Goal: Task Accomplishment & Management: Complete application form

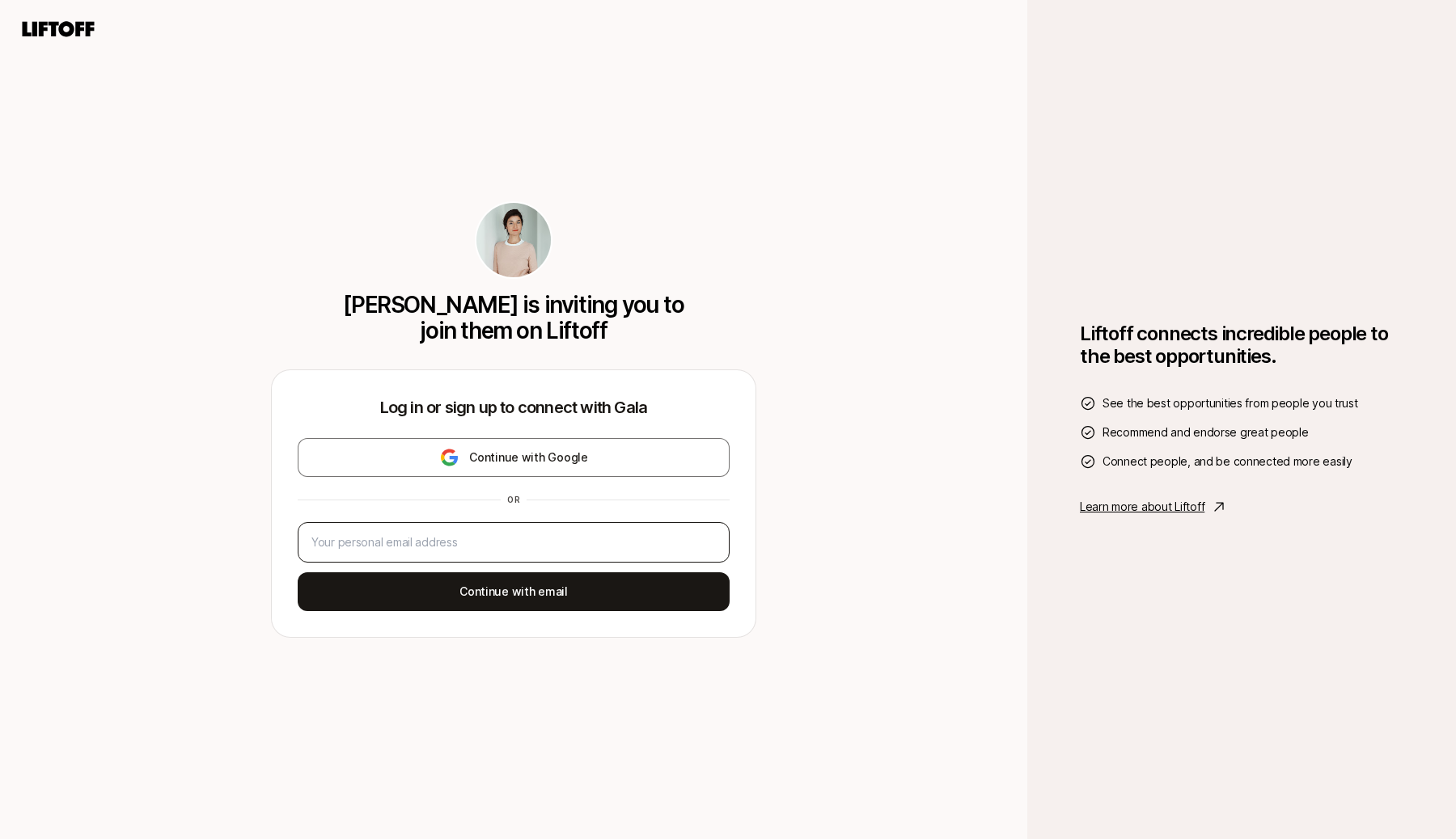
click at [703, 525] on div at bounding box center [513, 543] width 432 height 41
click at [591, 530] on div at bounding box center [513, 543] width 432 height 41
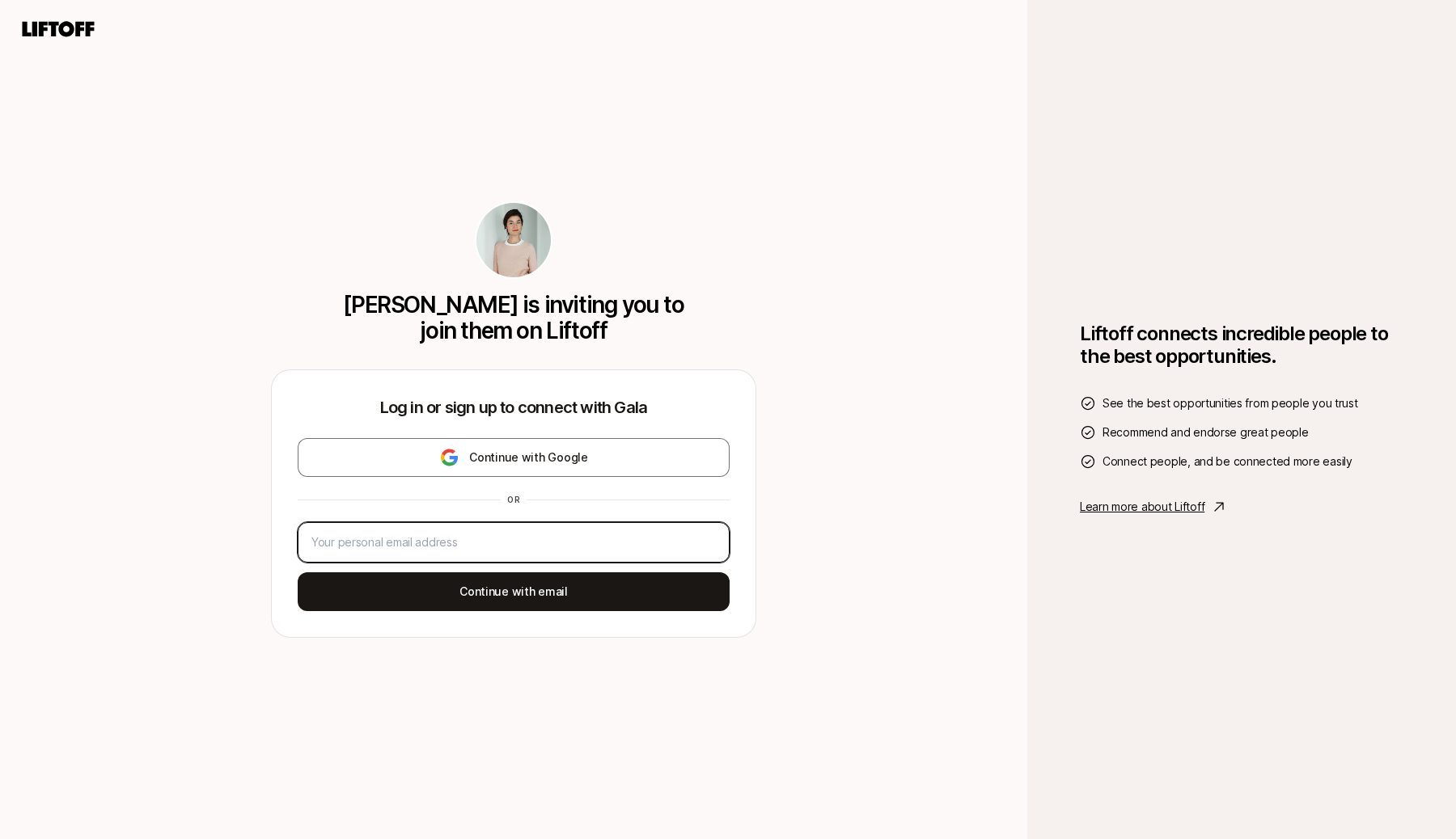
click at [580, 540] on input "email" at bounding box center [513, 543] width 404 height 19
paste input "[EMAIL_ADDRESS][DOMAIN_NAME]"
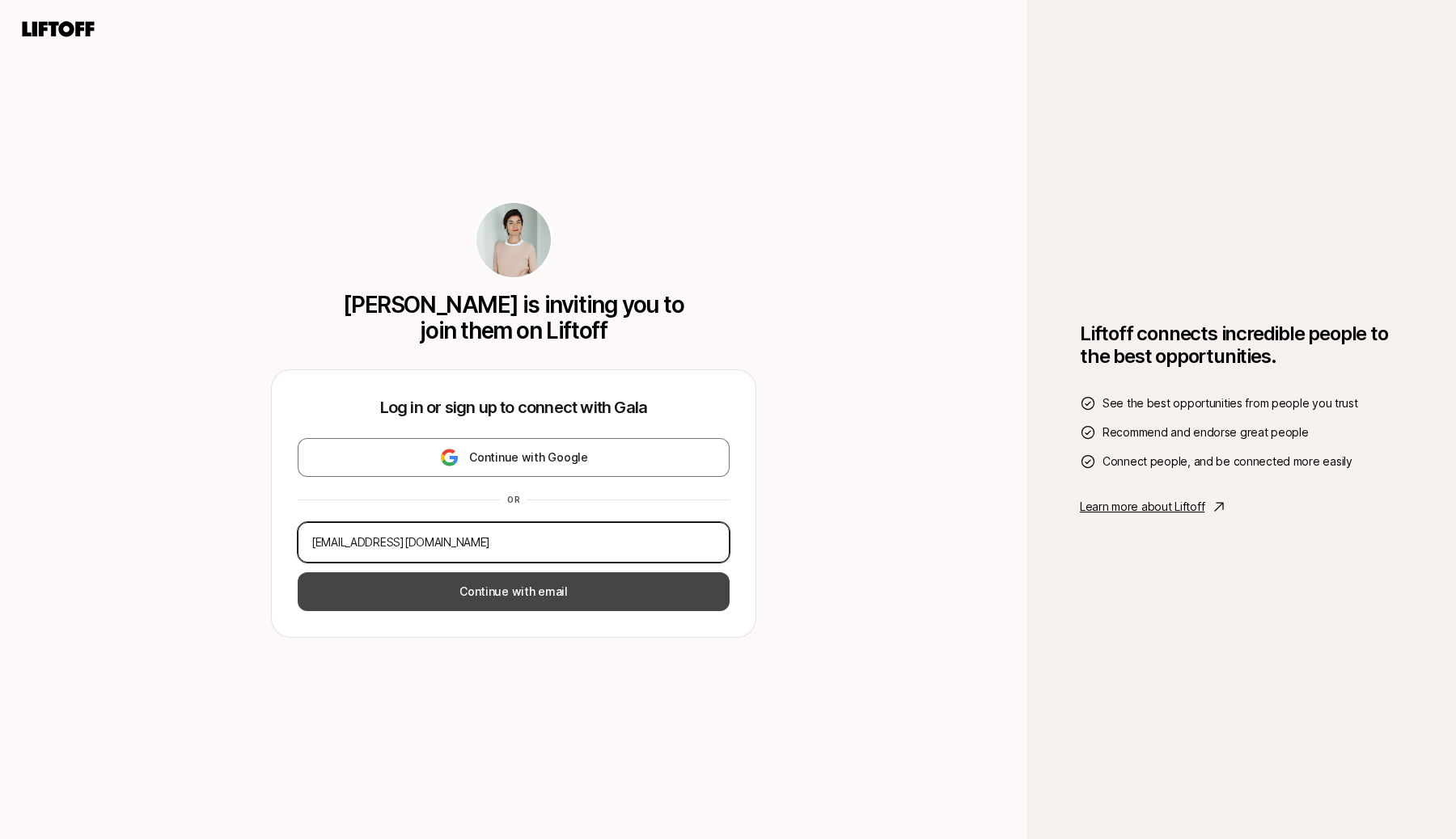
type input "[EMAIL_ADDRESS][DOMAIN_NAME]"
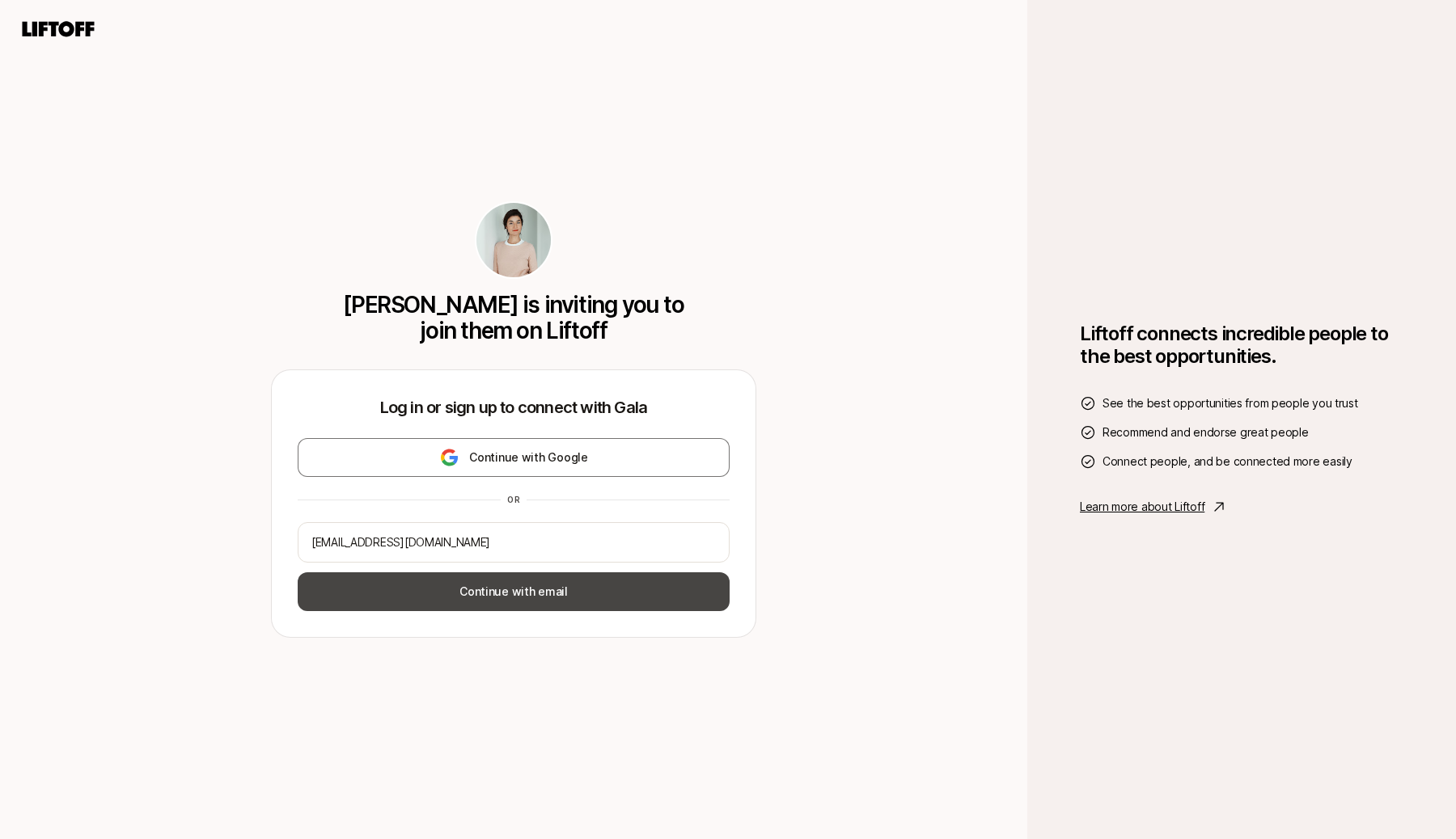
click at [596, 584] on button "Continue with email" at bounding box center [513, 591] width 432 height 39
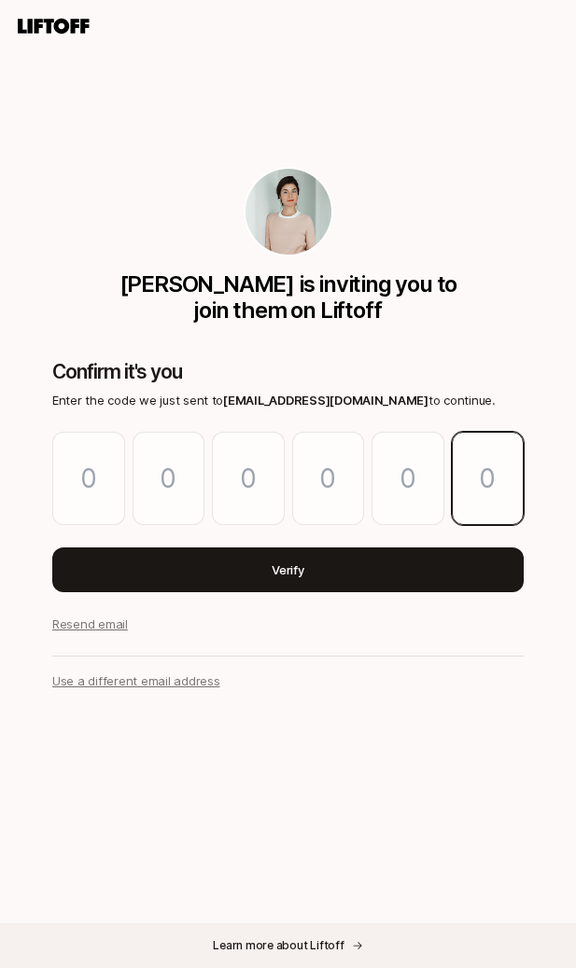
paste input "9"
type input "3"
type input "2"
type input "7"
type input "3"
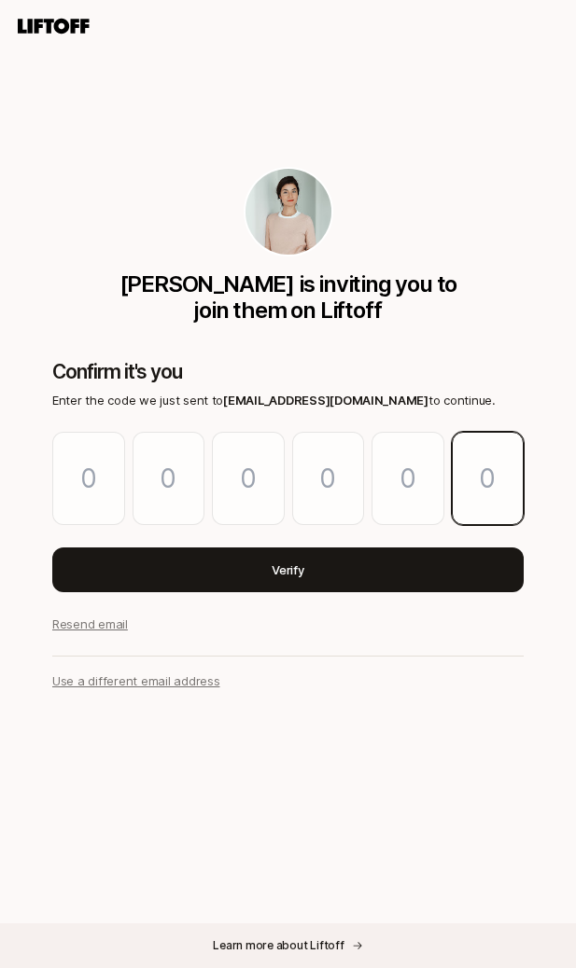
type input "2"
type input "9"
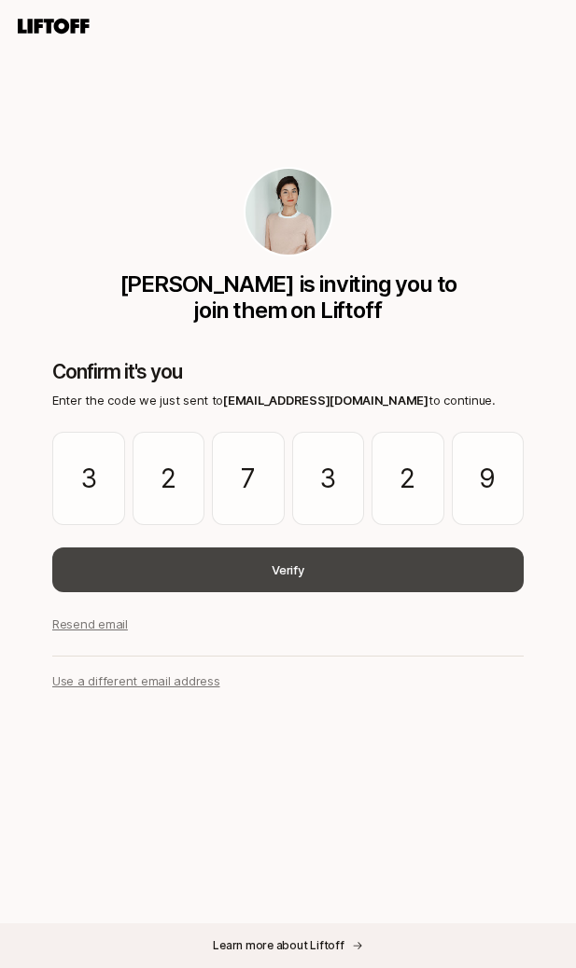
click at [478, 585] on button "Verify" at bounding box center [287, 570] width 471 height 45
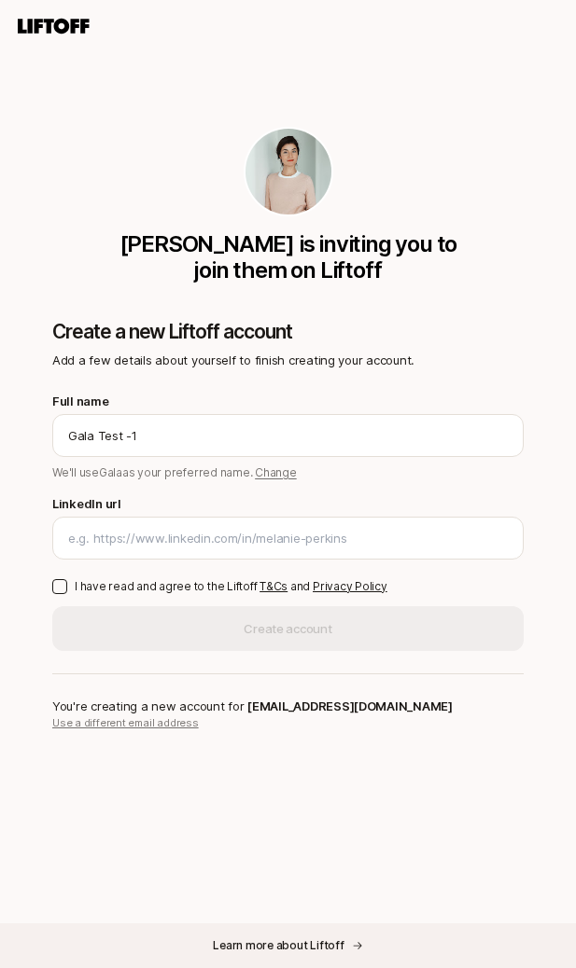
type input "Gala Test -1"
click at [114, 587] on p "I have read and agree to the Liftoff T&Cs and Privacy Policy" at bounding box center [231, 586] width 312 height 17
click at [67, 587] on button "I have read and agree to the Liftoff T&Cs and Privacy Policy" at bounding box center [59, 586] width 15 height 15
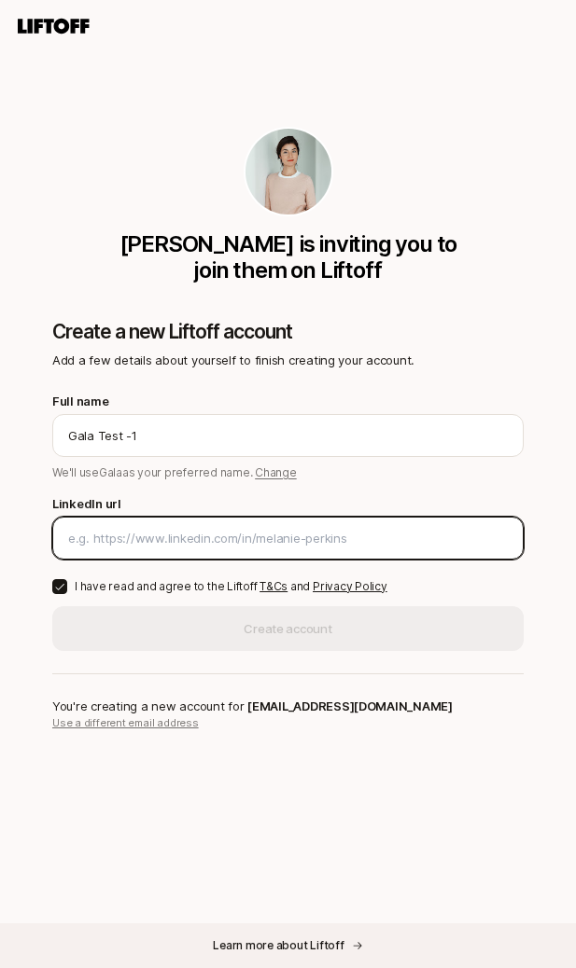
click at [117, 545] on input "LinkedIn url" at bounding box center [287, 538] width 439 height 19
type input "galajover"
type input "l"
paste input "[URL][DOMAIN_NAME]"
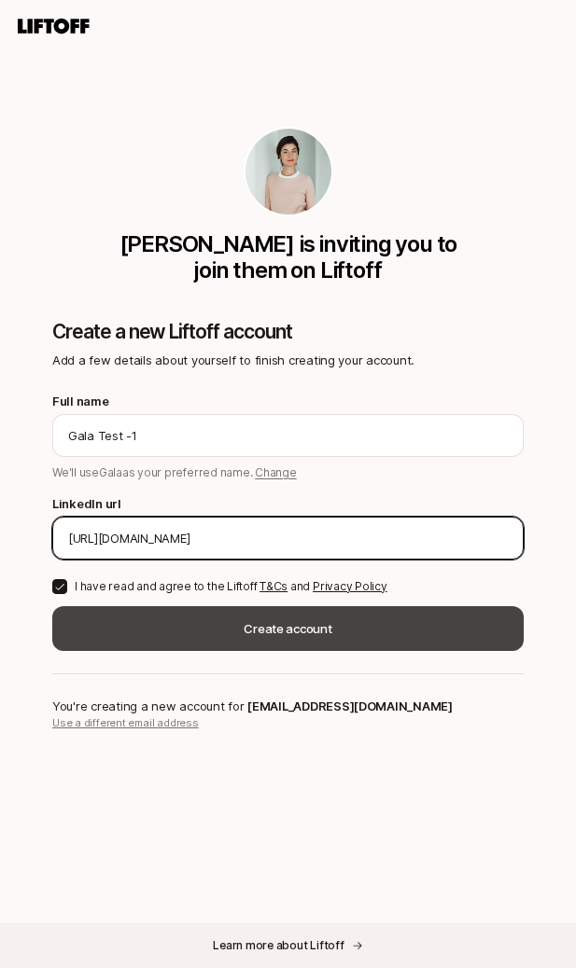
type input "[URL][DOMAIN_NAME]"
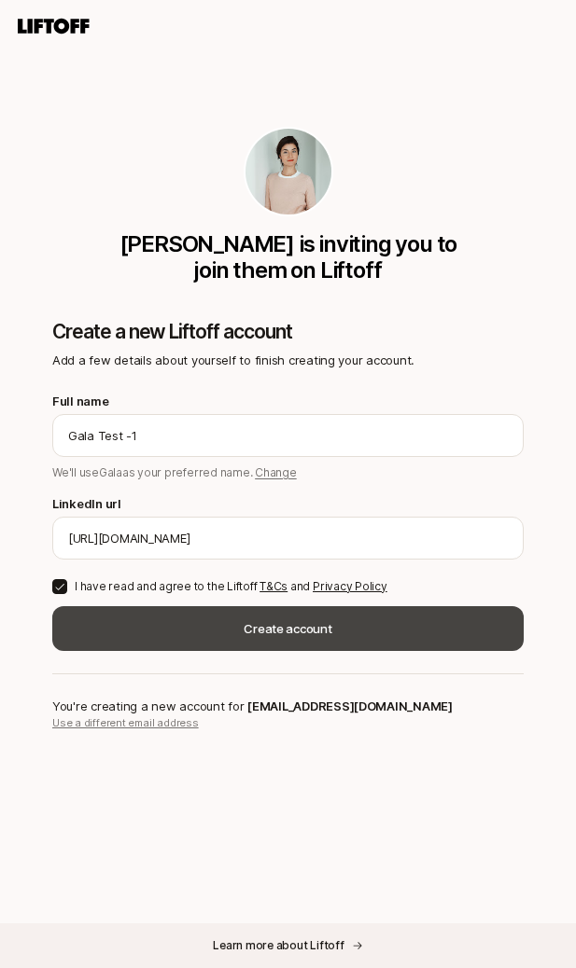
click at [345, 632] on button "Create account" at bounding box center [287, 628] width 471 height 45
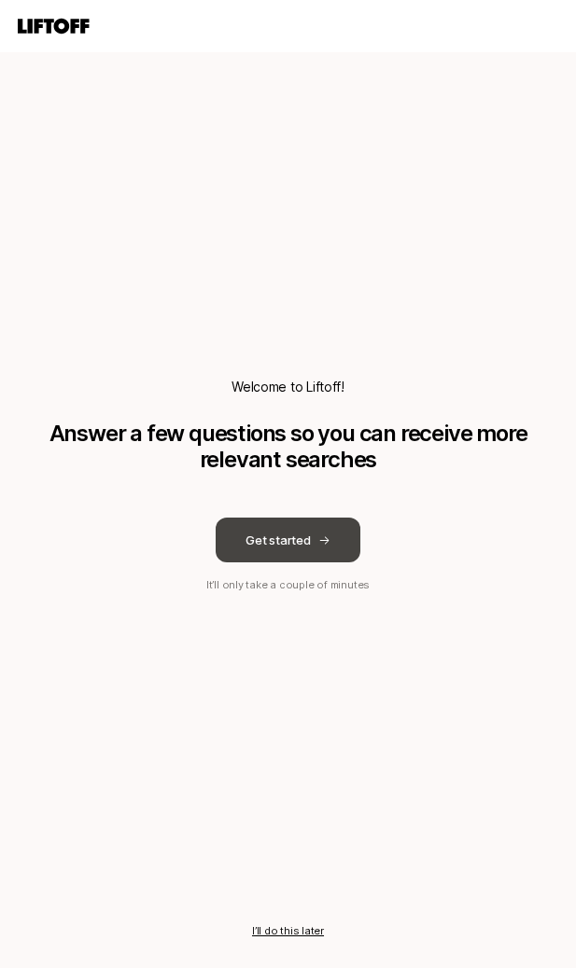
click at [309, 549] on button "Get started" at bounding box center [287, 540] width 144 height 45
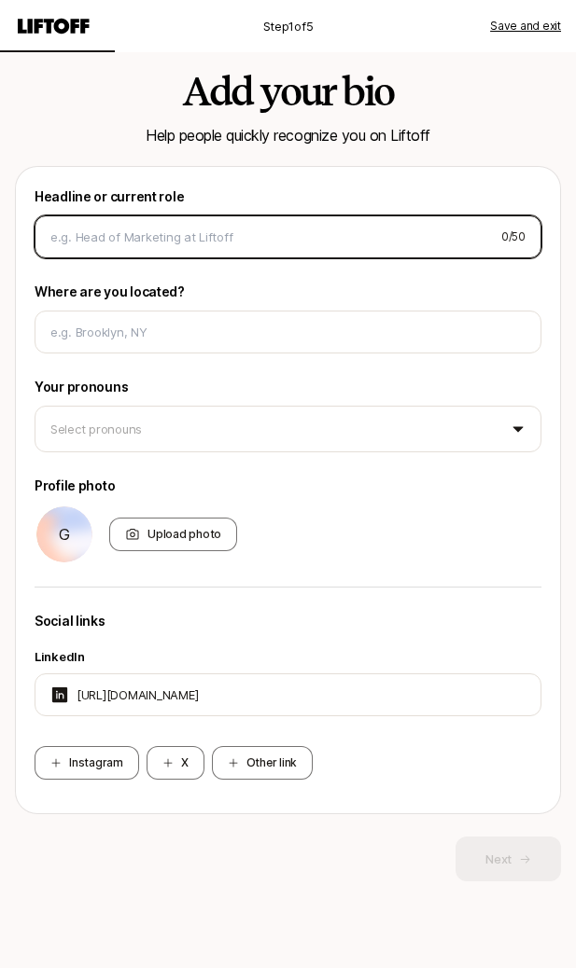
click at [258, 241] on input at bounding box center [268, 237] width 436 height 19
type input "Product Designer"
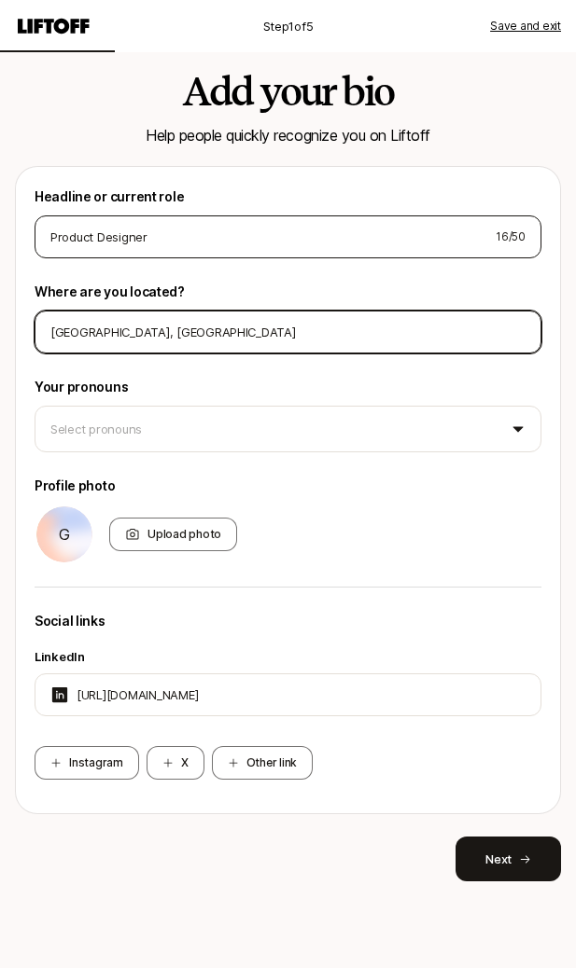
type input "[GEOGRAPHIC_DATA], [GEOGRAPHIC_DATA]"
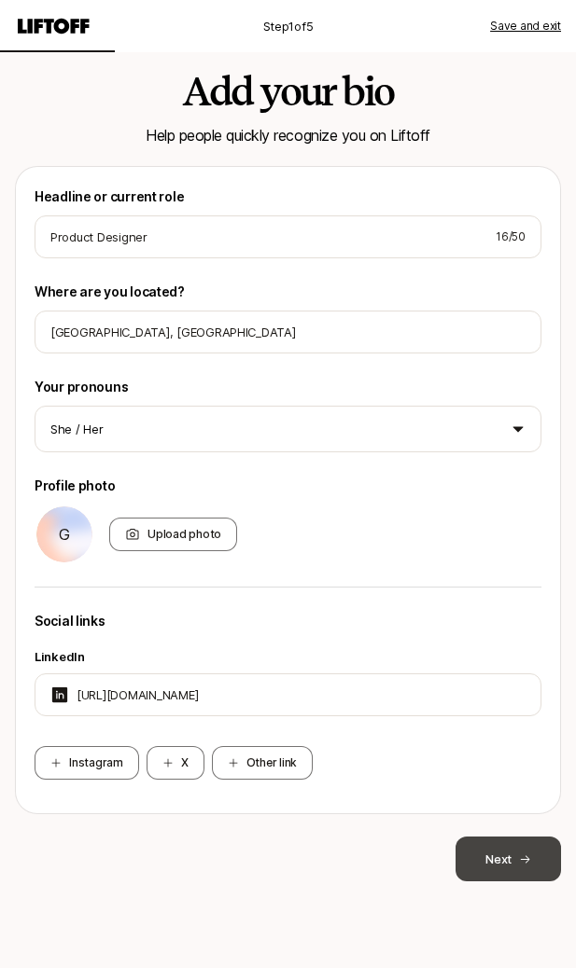
click at [512, 853] on button "Next" at bounding box center [507, 859] width 105 height 45
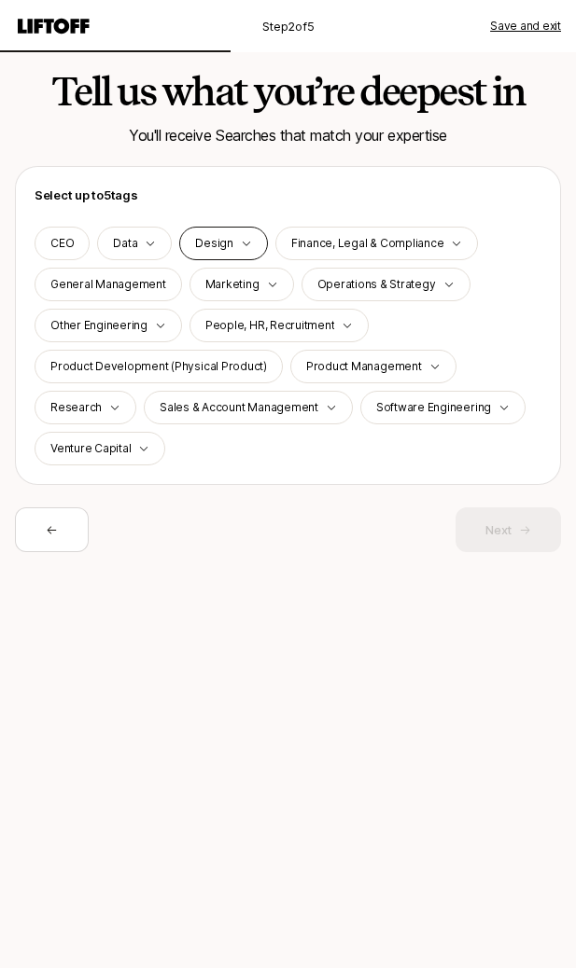
click at [215, 246] on p "Design" at bounding box center [214, 243] width 38 height 17
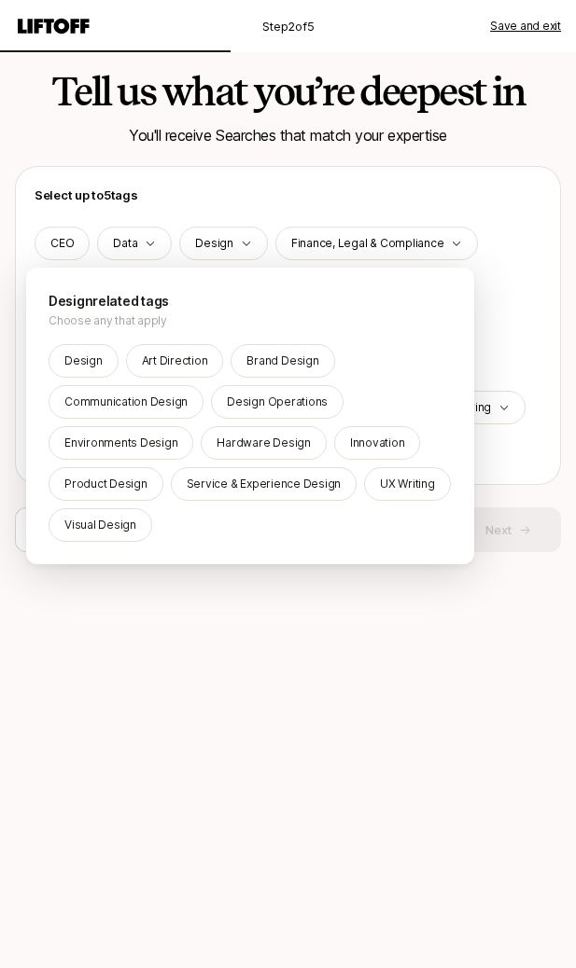
click at [233, 222] on html "Step 2 of 5 Save and exit Tell us what you’re deepest in You'll receive Searche…" at bounding box center [288, 484] width 576 height 968
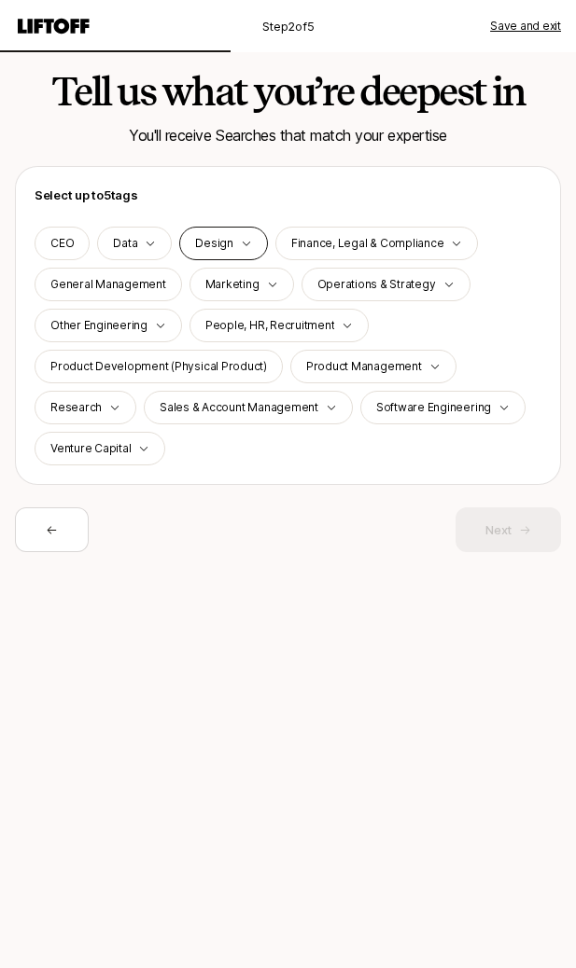
click at [229, 244] on div "Design" at bounding box center [223, 244] width 89 height 34
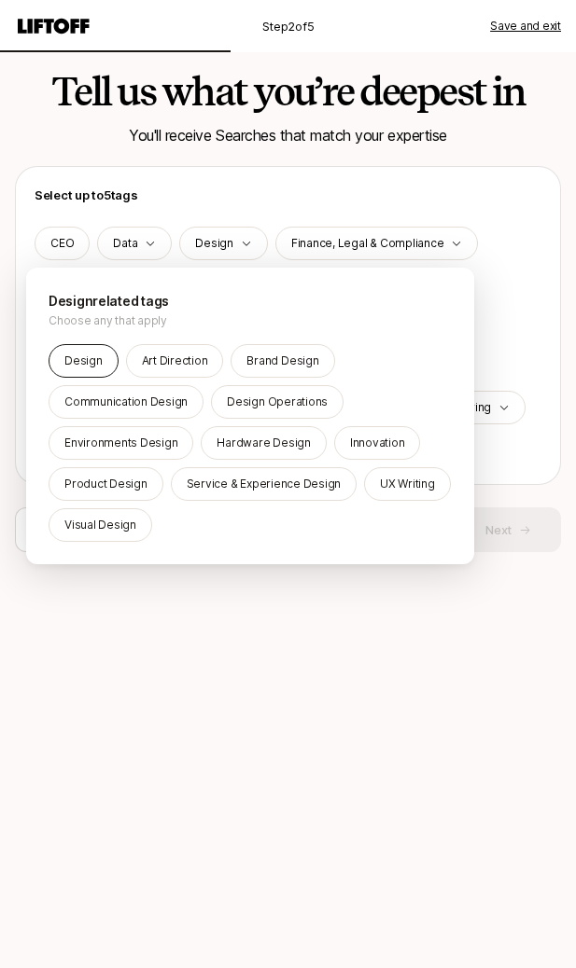
click at [76, 353] on p "Design" at bounding box center [83, 361] width 38 height 17
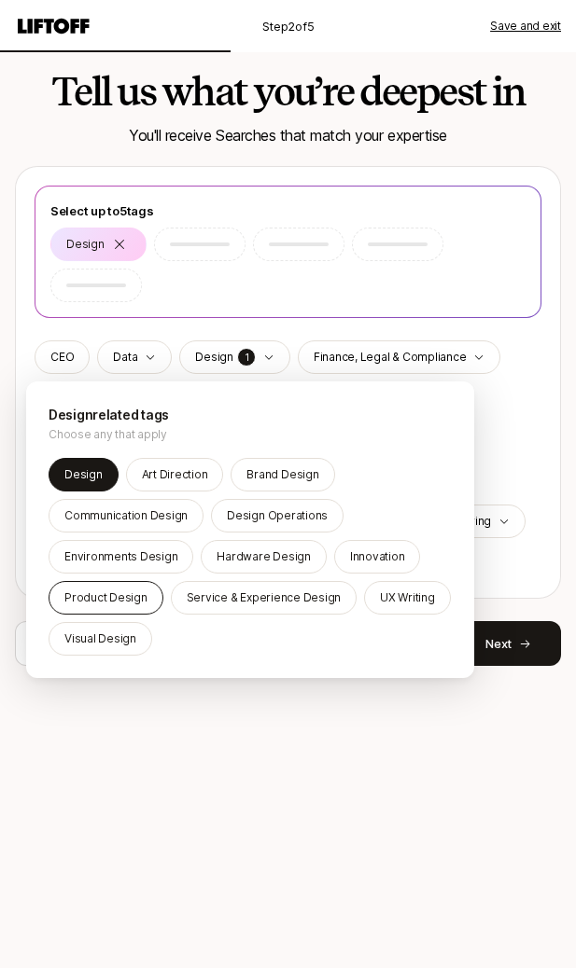
click at [151, 592] on div "Product Design" at bounding box center [106, 598] width 115 height 34
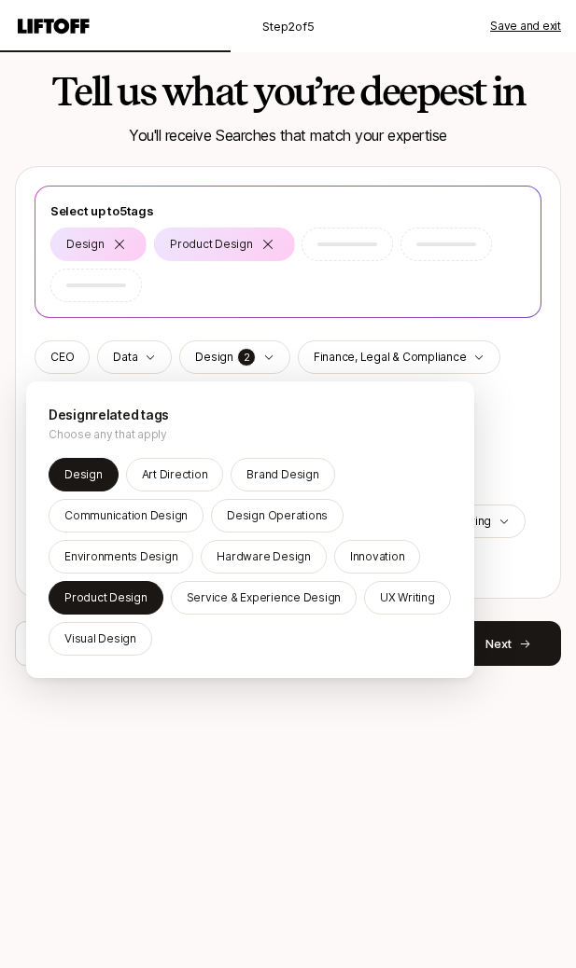
click at [523, 647] on html "Step 2 of 5 Save and exit Tell us what you’re deepest in You'll receive Searche…" at bounding box center [288, 484] width 576 height 968
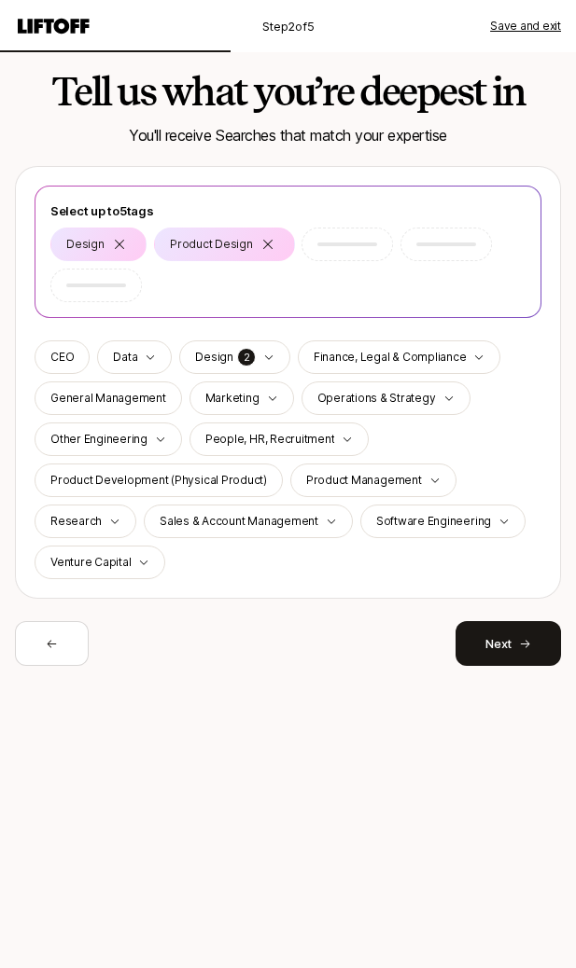
click at [523, 647] on icon at bounding box center [525, 644] width 12 height 12
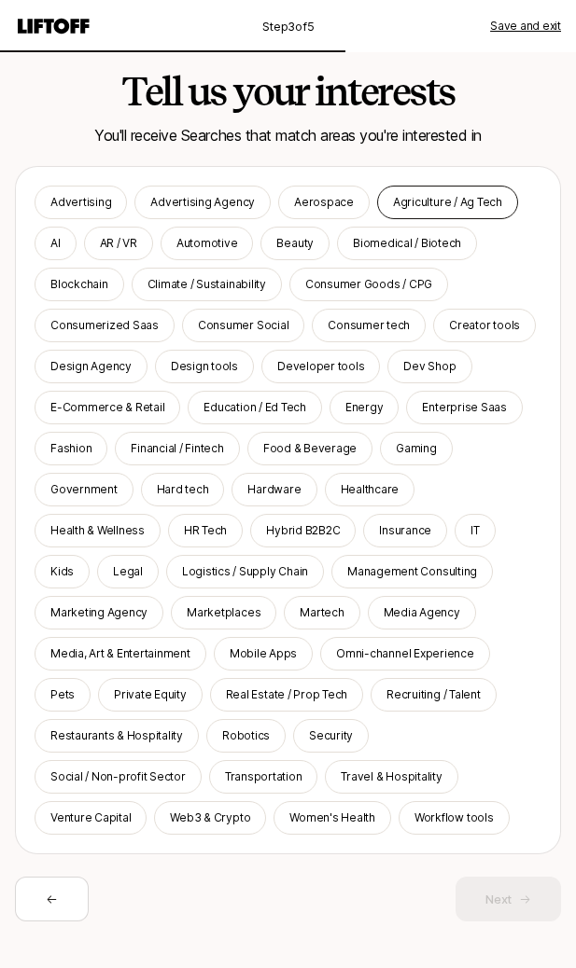
click at [418, 199] on p "Agriculture / Ag Tech" at bounding box center [447, 202] width 109 height 17
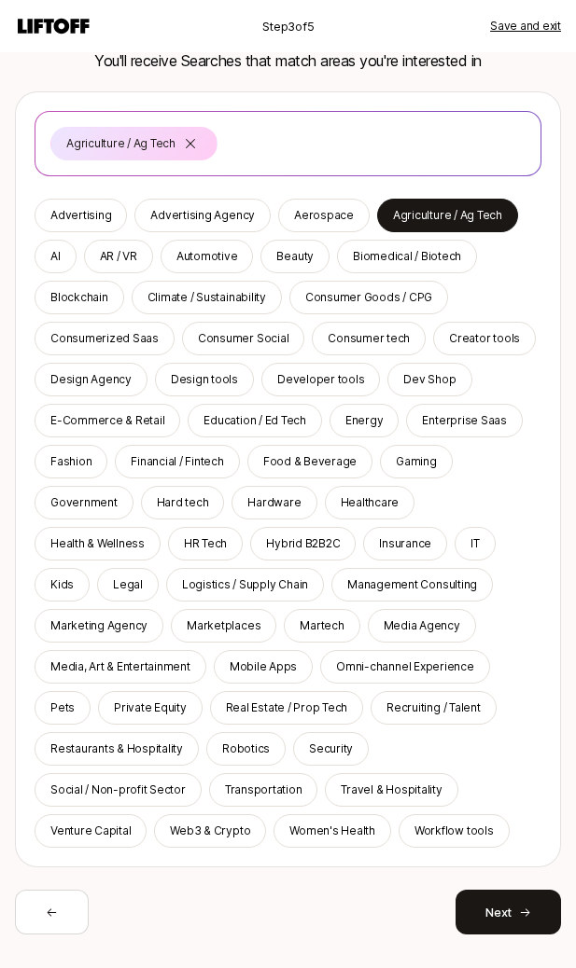
scroll to position [114, 0]
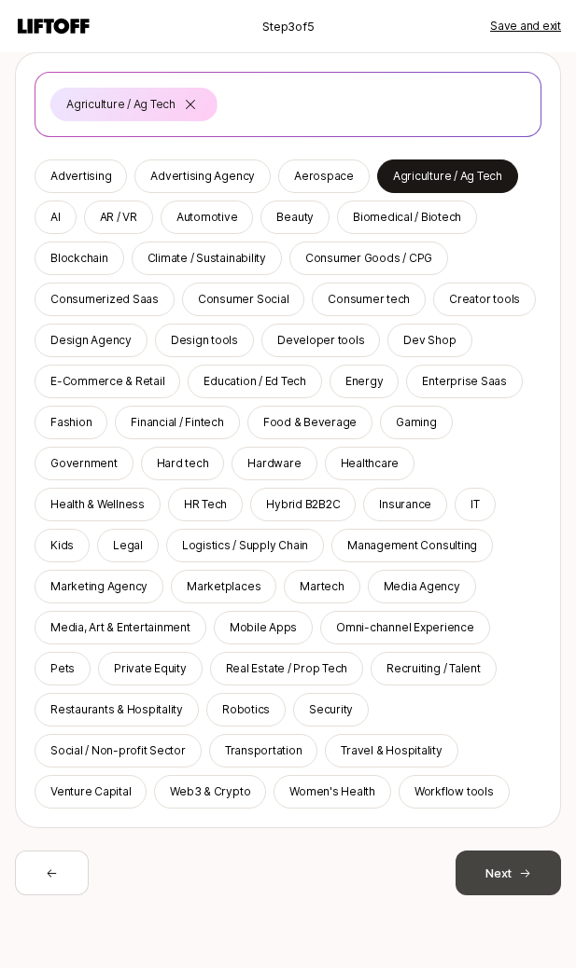
click at [507, 867] on button "Next" at bounding box center [507, 873] width 105 height 45
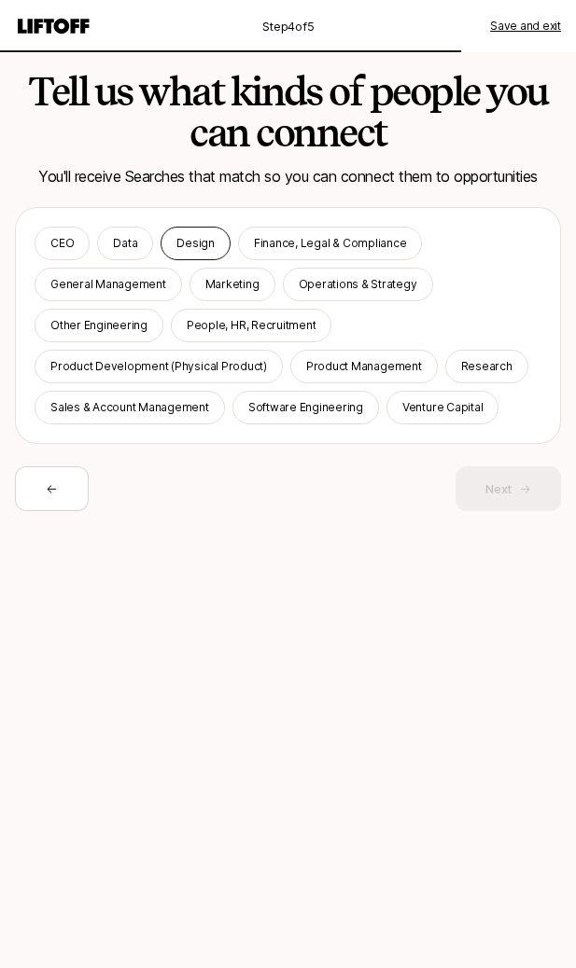
click at [202, 247] on p "Design" at bounding box center [195, 243] width 38 height 17
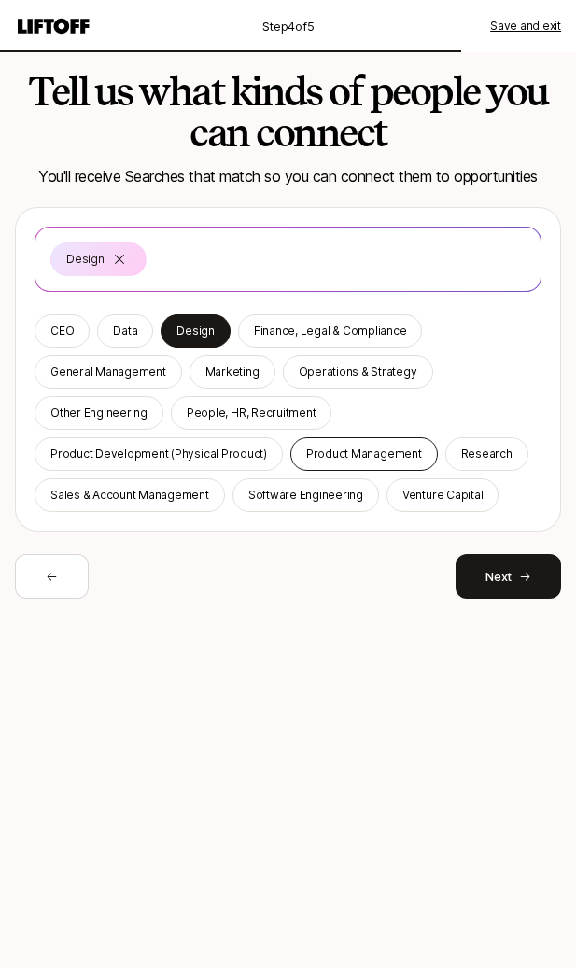
click at [386, 461] on p "Product Management" at bounding box center [364, 454] width 116 height 17
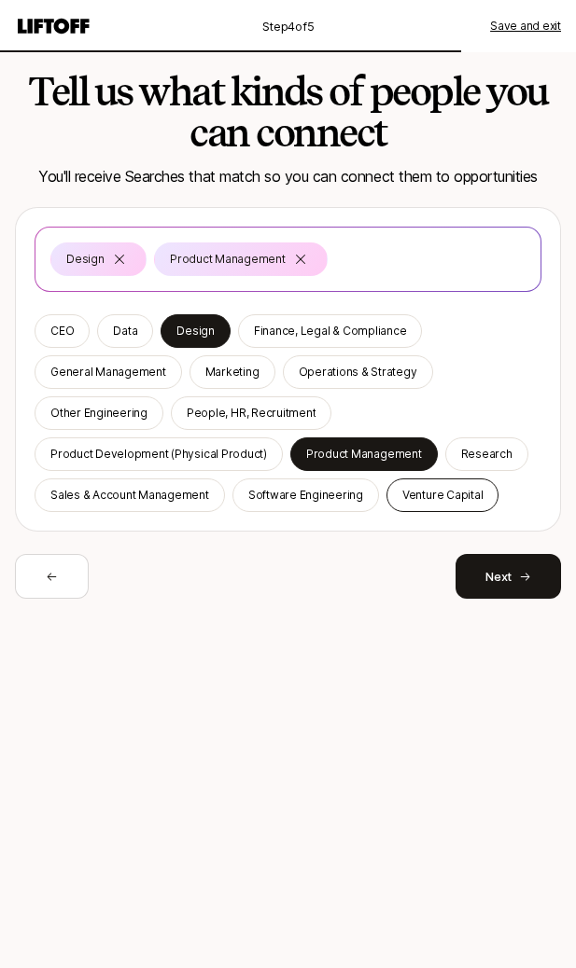
click at [438, 497] on p "Venture Capital" at bounding box center [442, 495] width 80 height 17
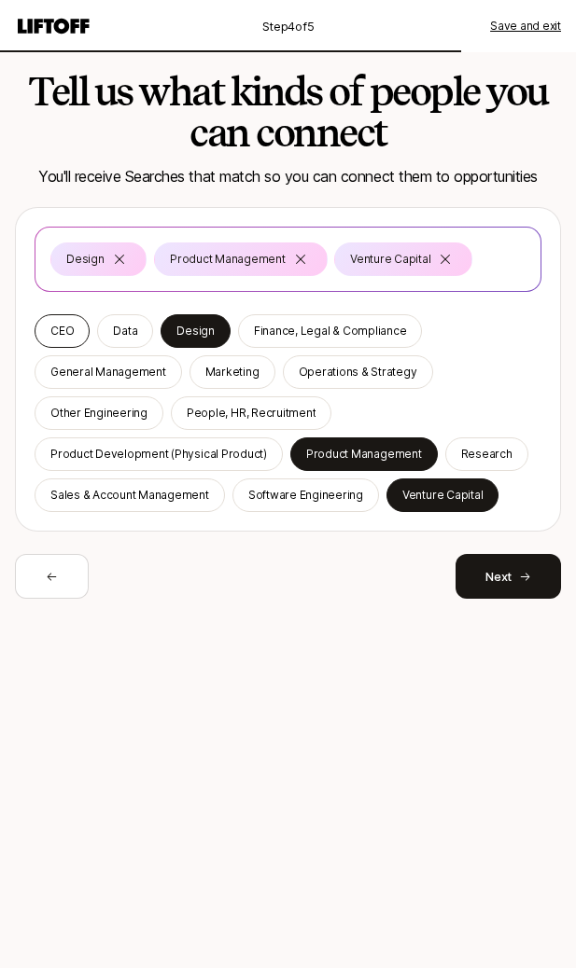
click at [54, 333] on p "CEO" at bounding box center [61, 331] width 23 height 17
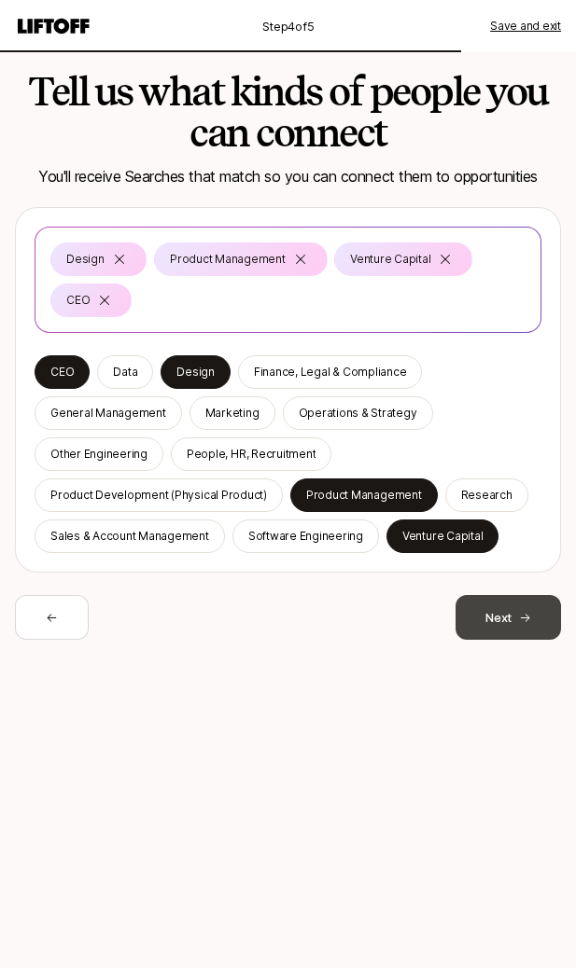
click at [529, 618] on icon at bounding box center [525, 618] width 12 height 12
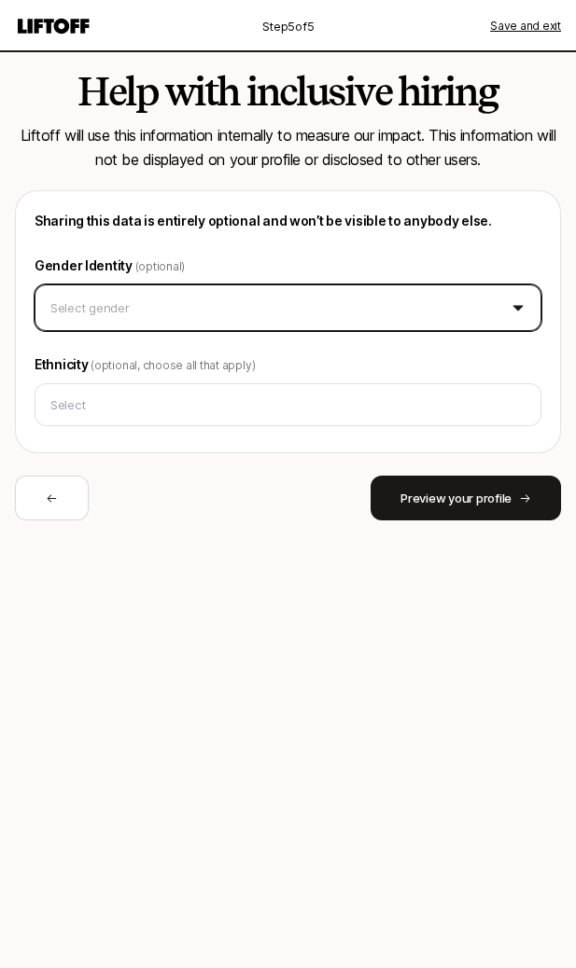
click at [446, 303] on html "Step 5 of 5 Save and exit Help with inclusive hiring Liftoff will use this info…" at bounding box center [288, 484] width 576 height 968
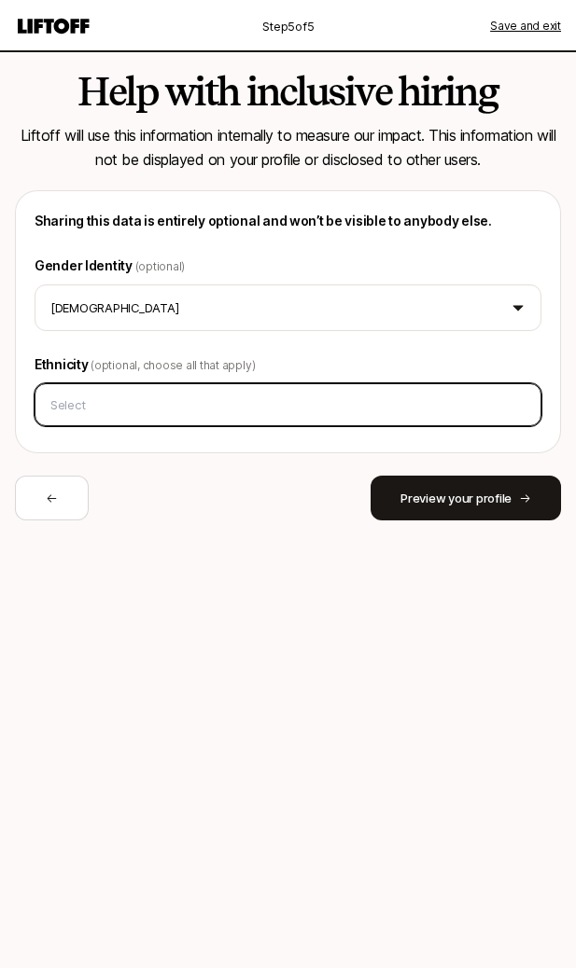
click at [433, 424] on div at bounding box center [288, 404] width 507 height 43
click at [437, 410] on input "text" at bounding box center [288, 405] width 490 height 30
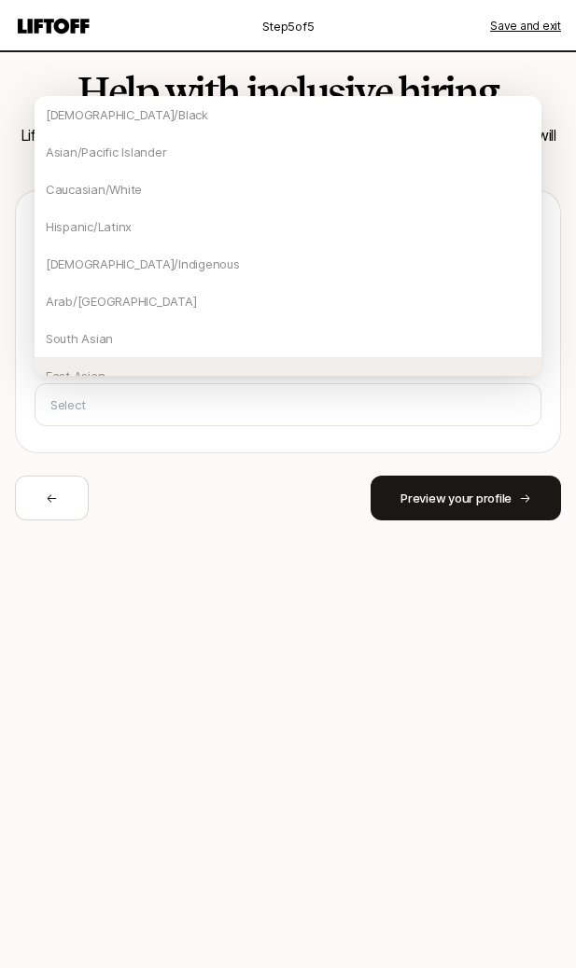
click at [436, 586] on div "Help with inclusive hiring Liftoff will use this information internally to meas…" at bounding box center [288, 323] width 576 height 543
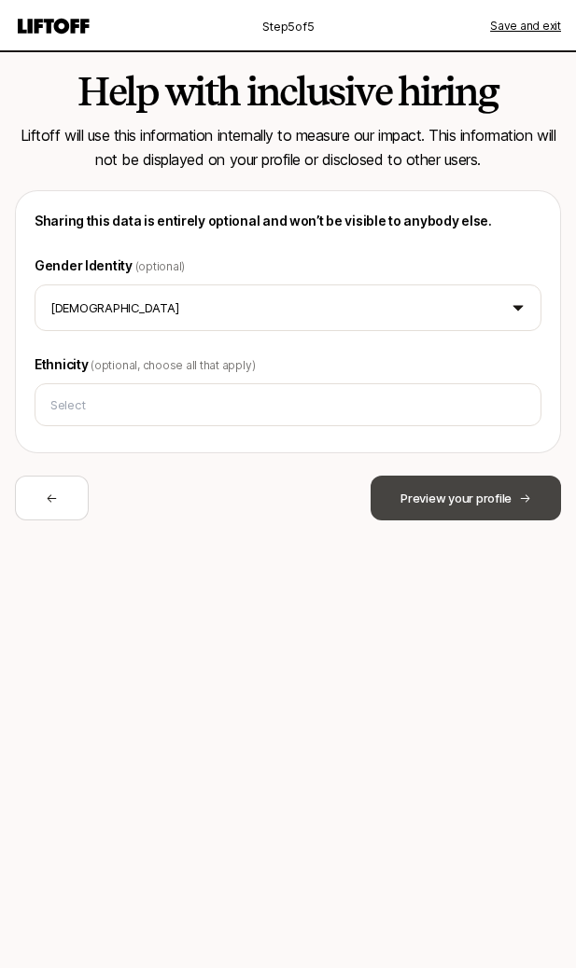
click at [422, 493] on button "Preview your profile" at bounding box center [465, 498] width 190 height 45
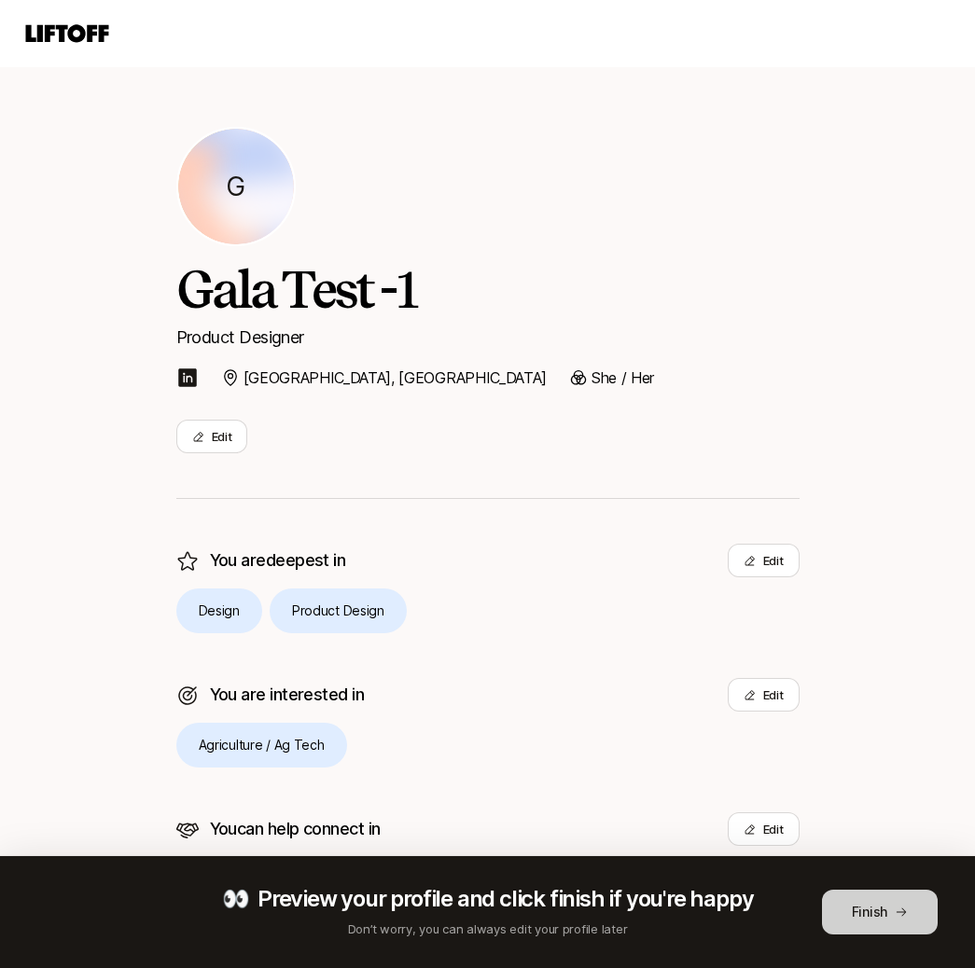
click at [883, 915] on button "Finish" at bounding box center [880, 912] width 116 height 45
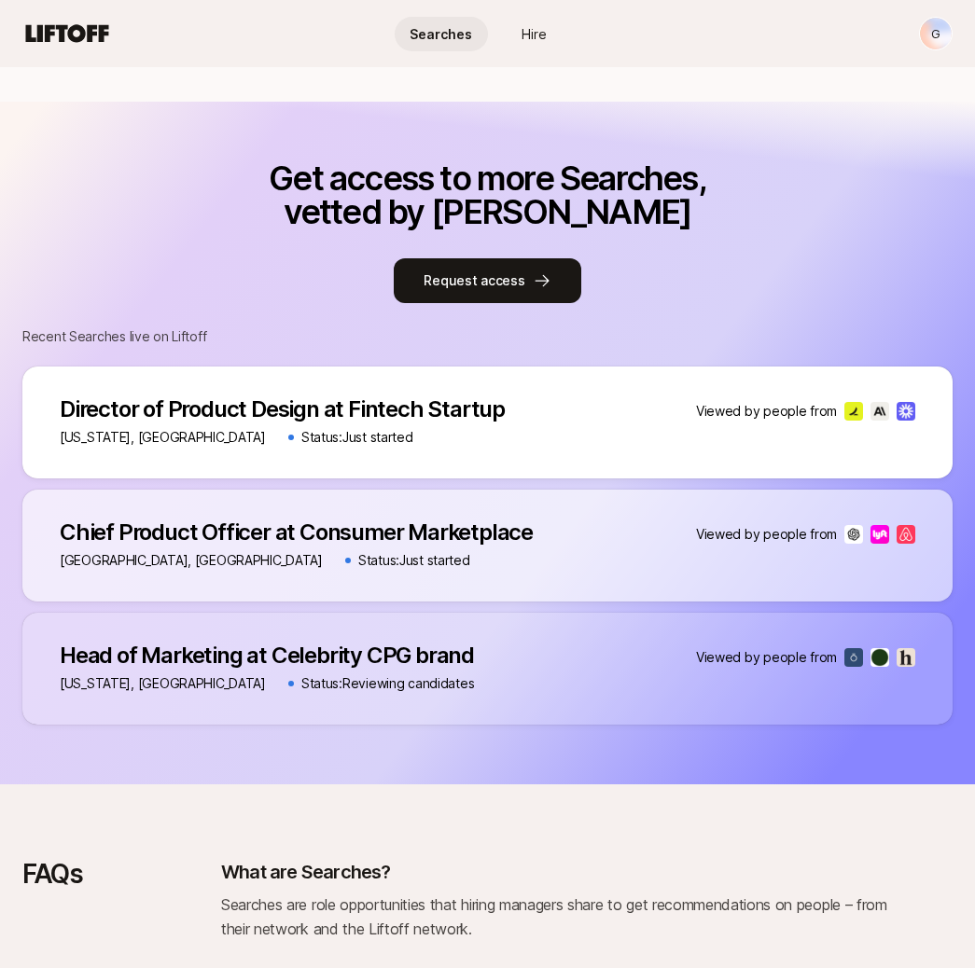
scroll to position [702, 0]
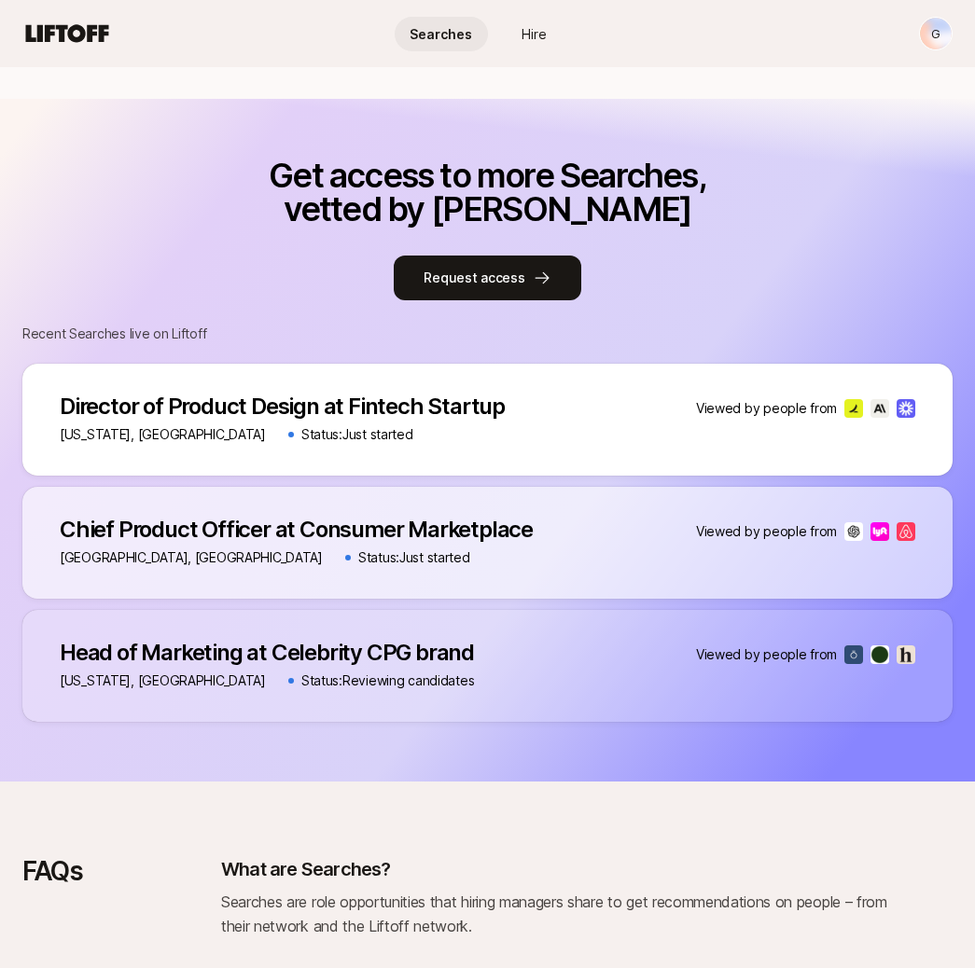
click at [448, 399] on p "Director of Product Design at Fintech Startup" at bounding box center [282, 407] width 445 height 26
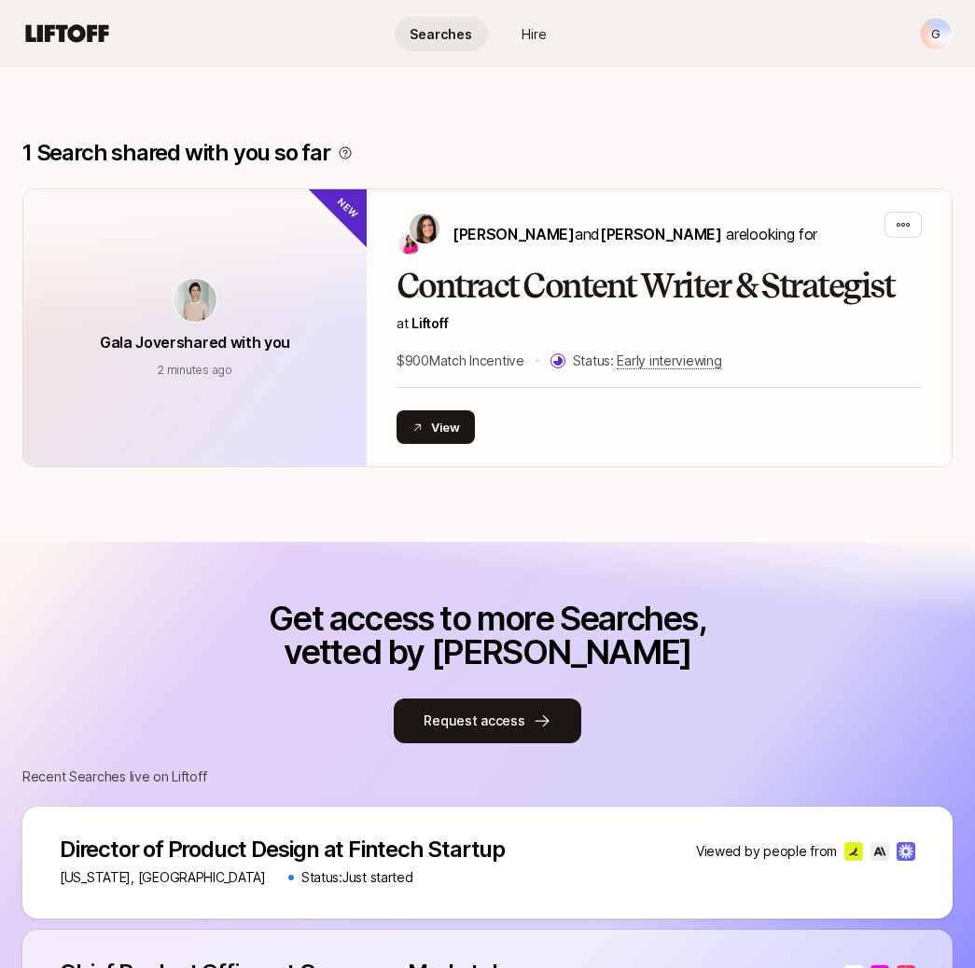
scroll to position [0, 0]
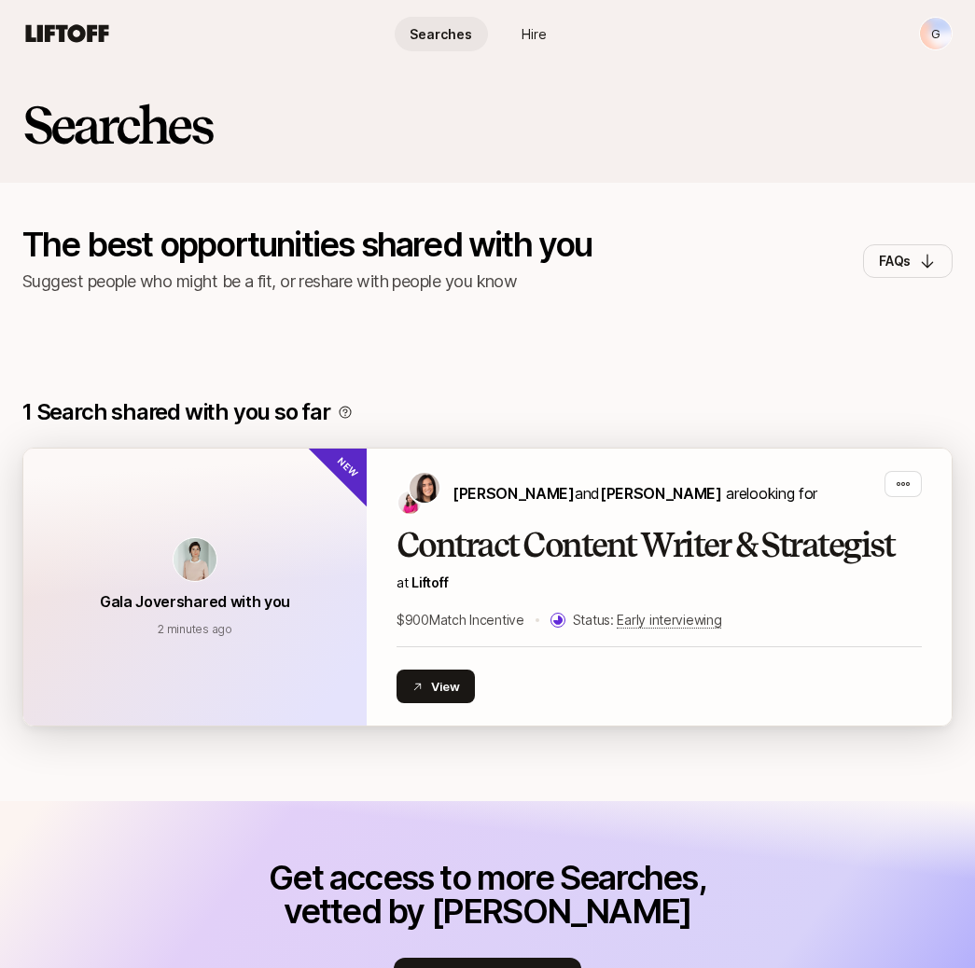
click at [329, 546] on div "[PERSON_NAME] shared with you 2 minutes ago 2 minutes ago" at bounding box center [194, 587] width 343 height 277
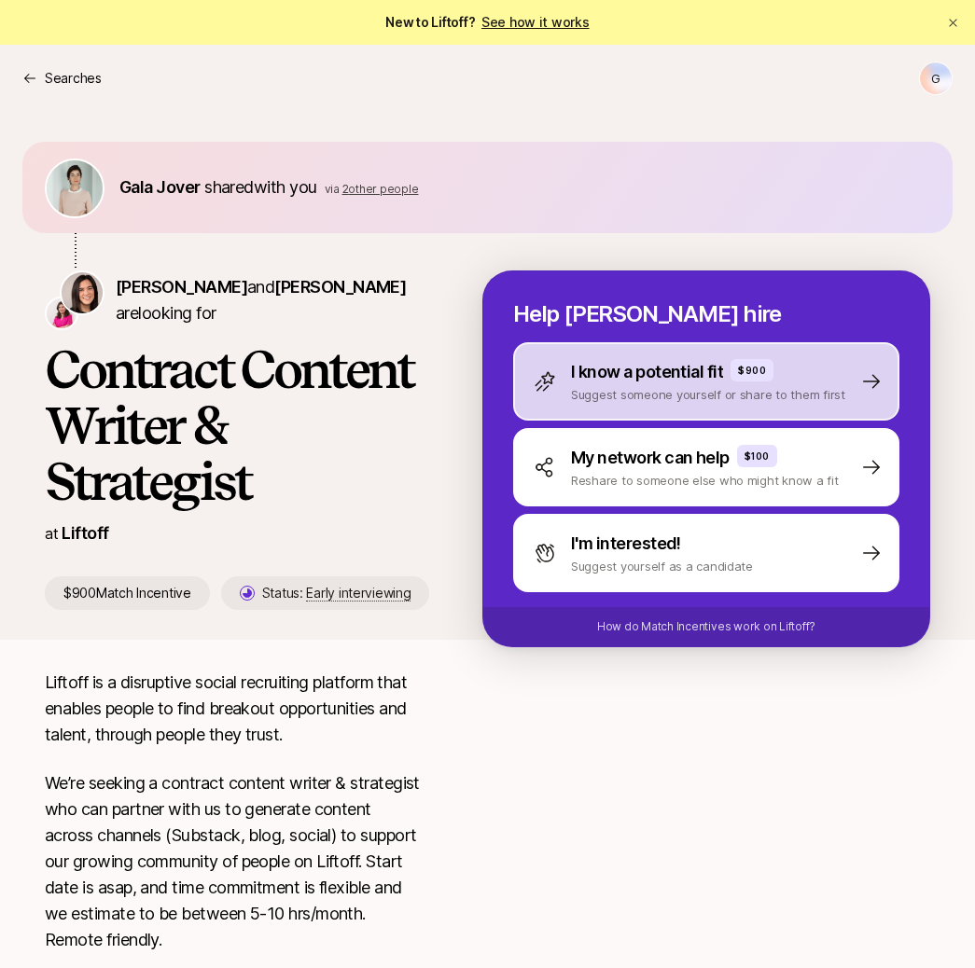
click at [596, 359] on p "I know a potential fit" at bounding box center [647, 372] width 152 height 26
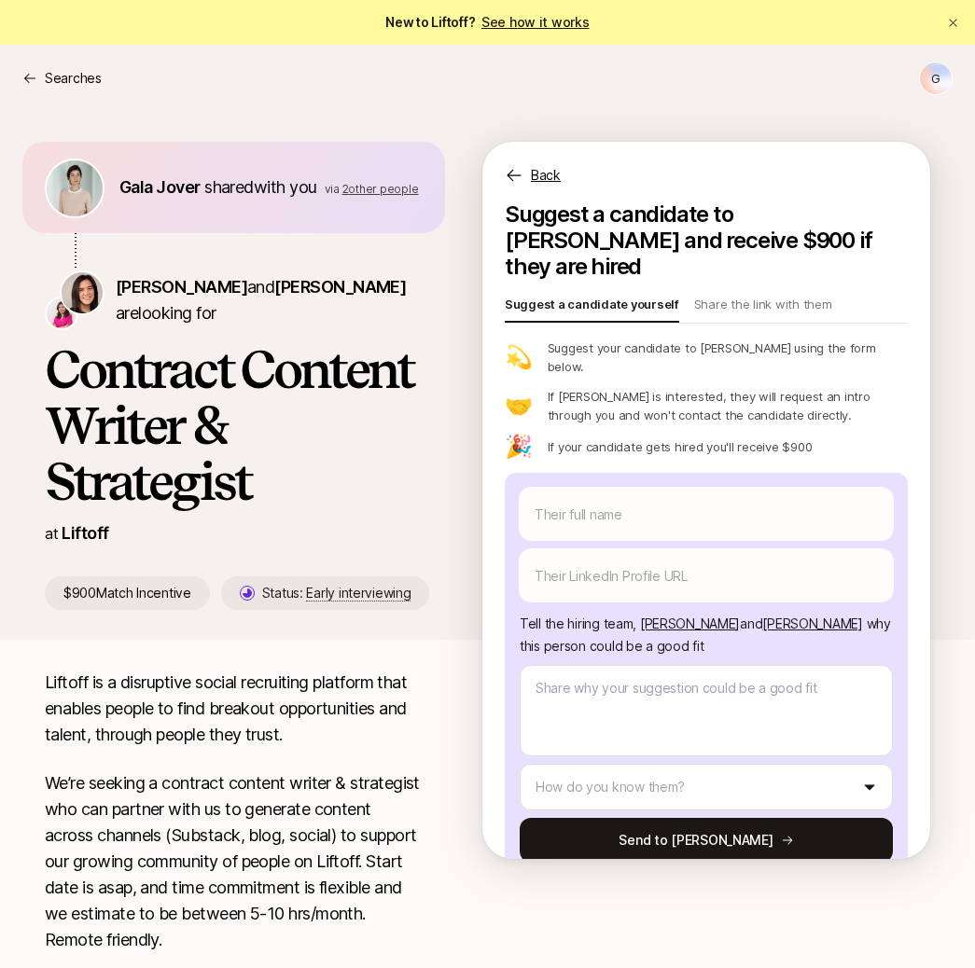
click at [534, 171] on p "Back" at bounding box center [546, 175] width 30 height 22
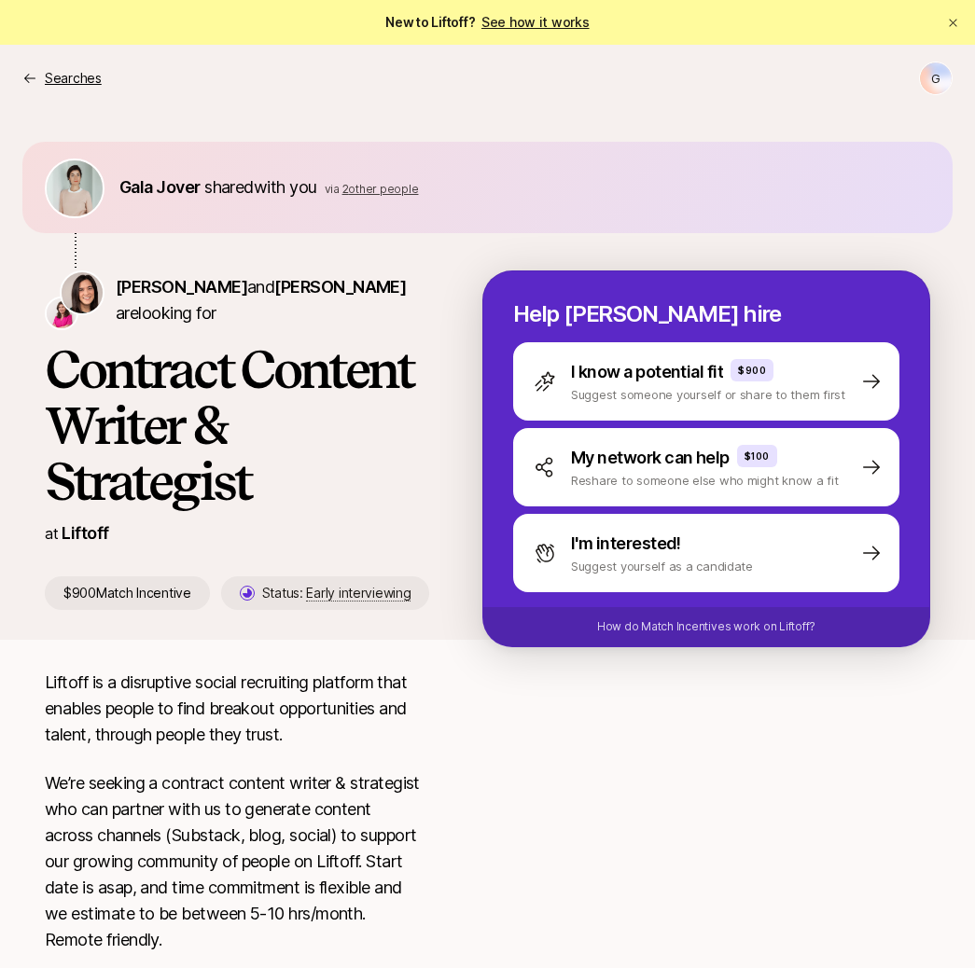
click at [53, 76] on p "Searches" at bounding box center [73, 78] width 57 height 22
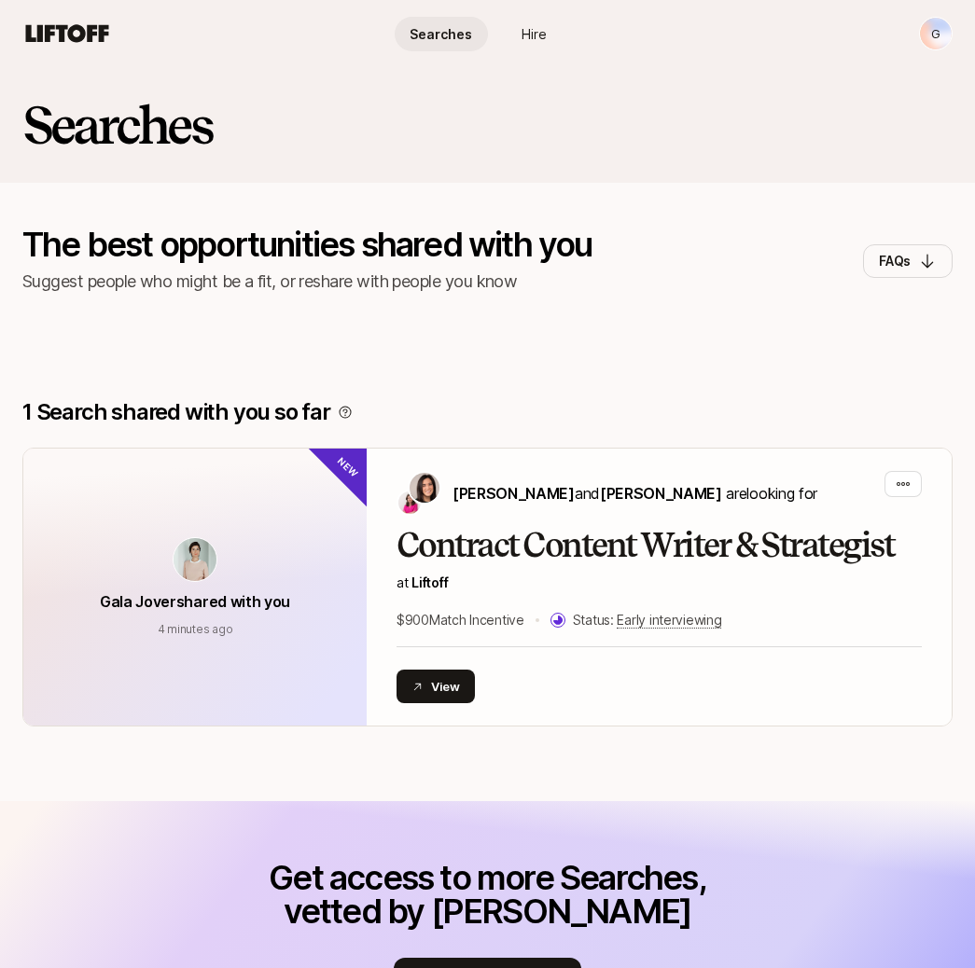
click at [531, 37] on span "Hire" at bounding box center [533, 34] width 25 height 20
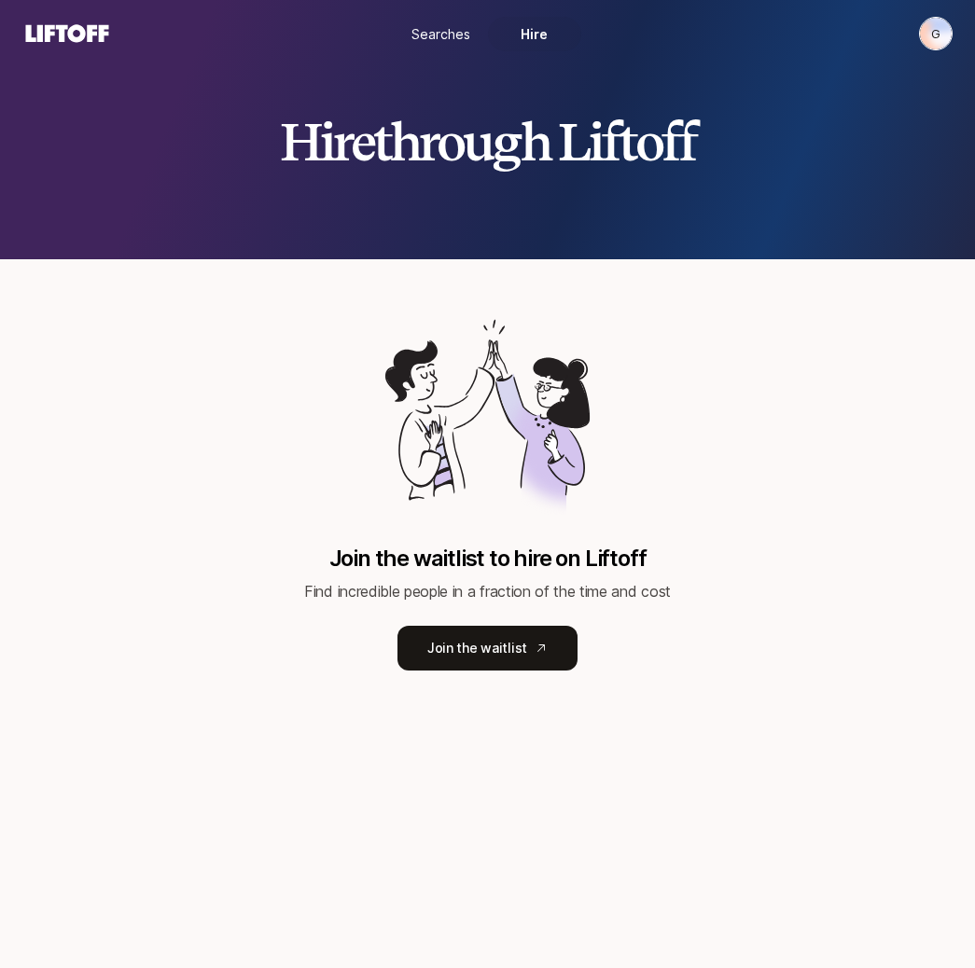
click at [435, 35] on span "Searches" at bounding box center [440, 34] width 59 height 20
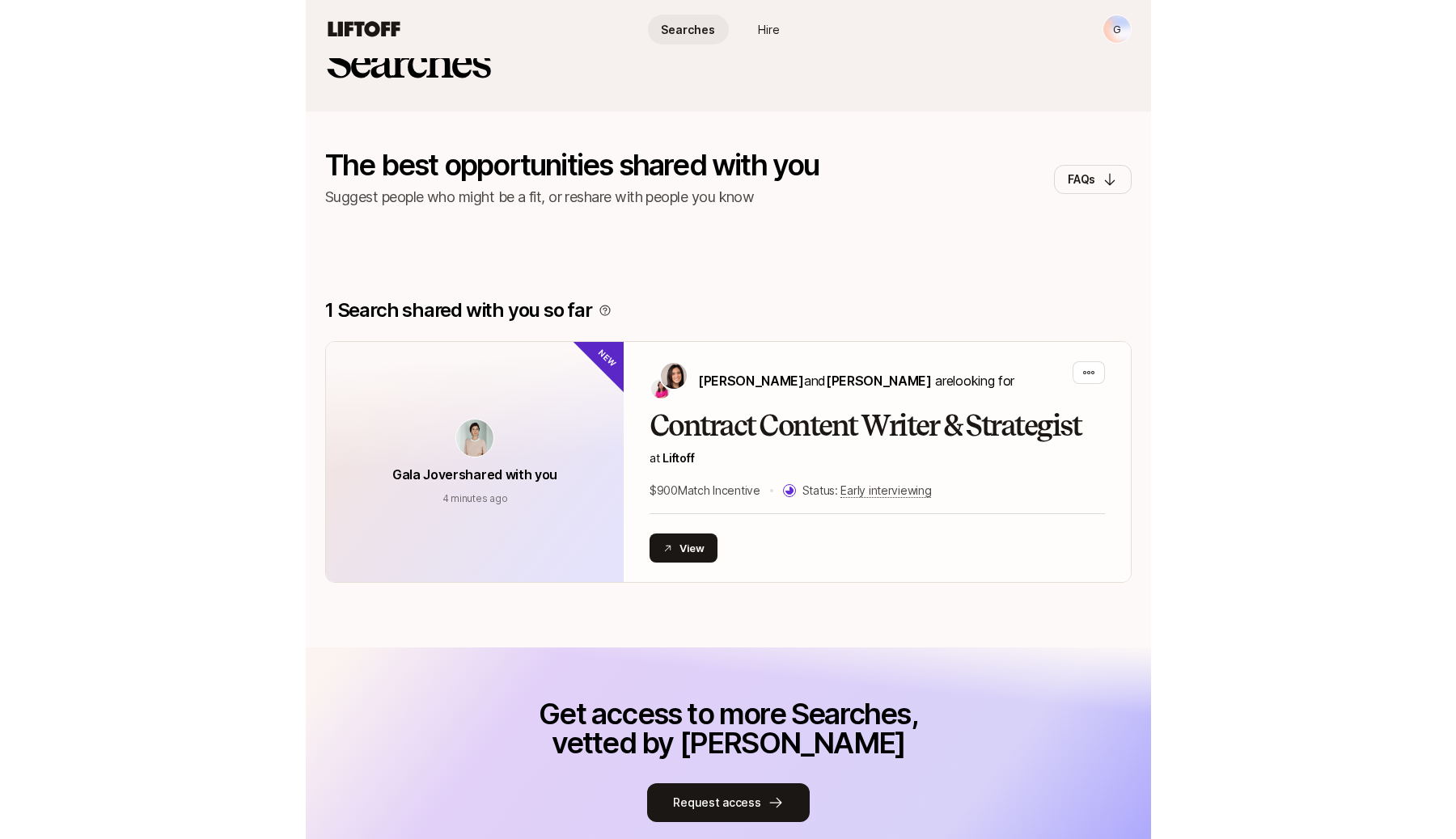
scroll to position [19, 0]
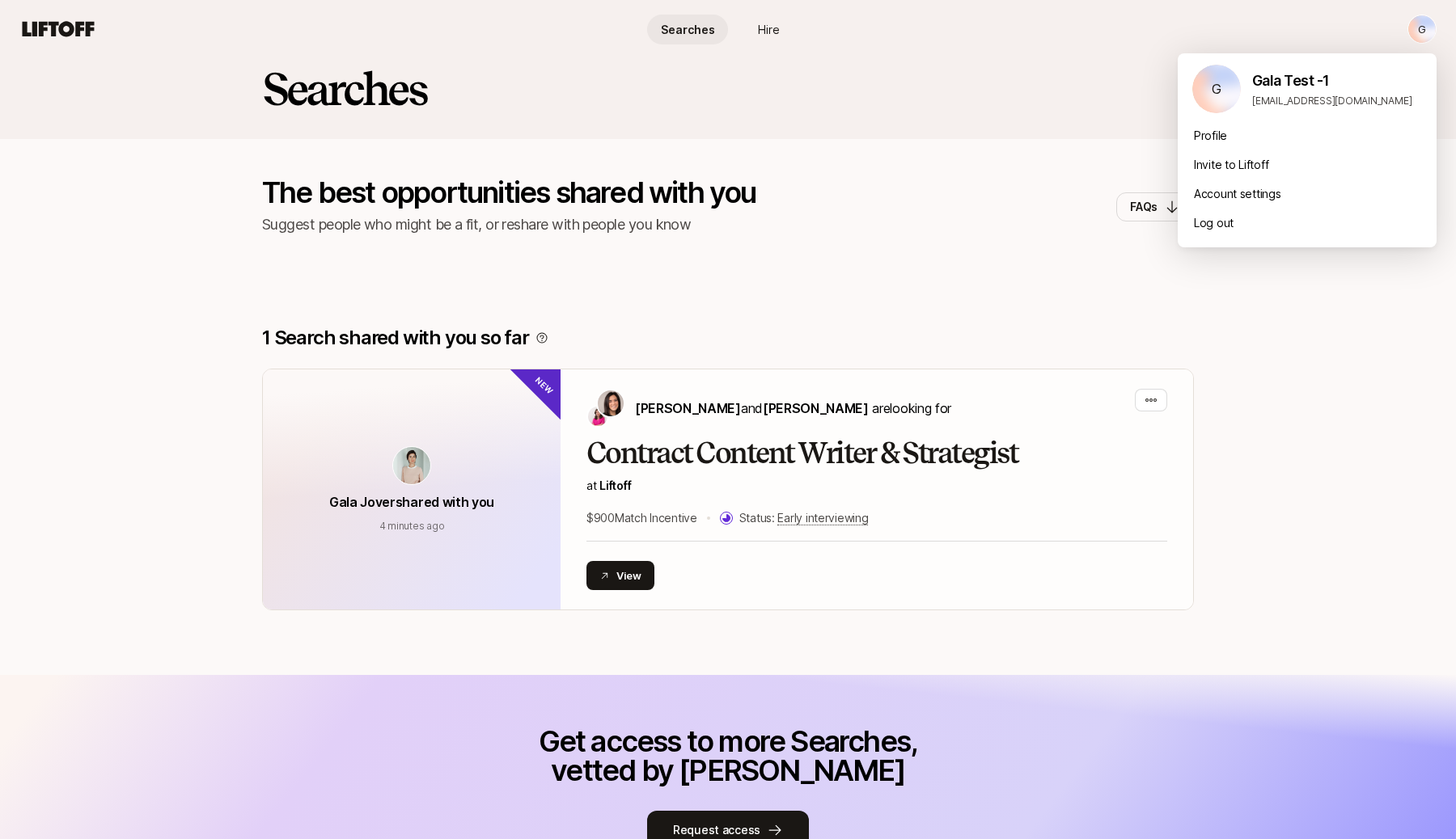
click at [1428, 33] on html "G Searches Hire Searches Hire G Searches The best opportunities shared with you…" at bounding box center [728, 400] width 1456 height 839
click at [1333, 195] on div "Account settings" at bounding box center [1307, 194] width 259 height 29
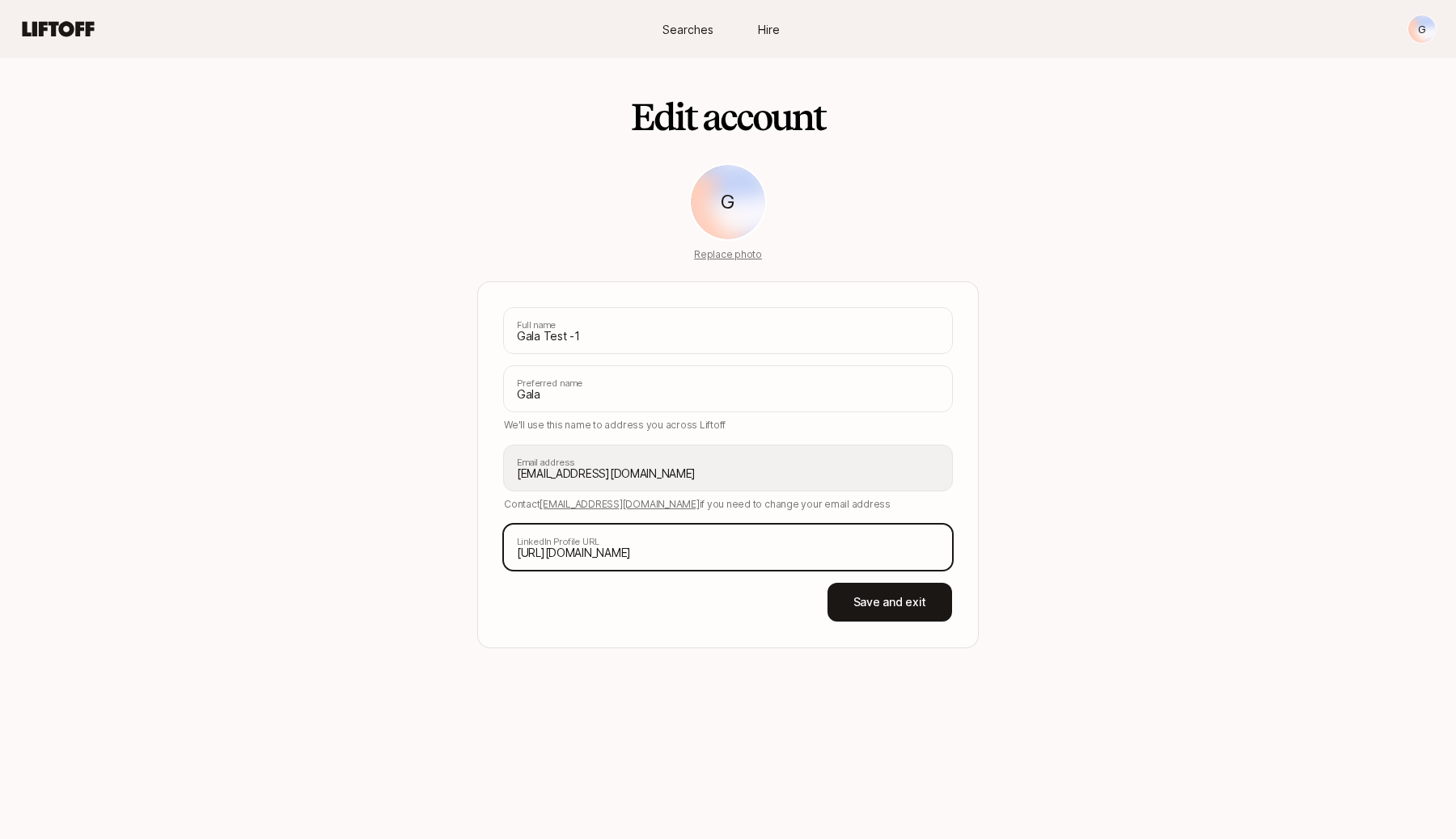
click at [748, 554] on input "[URL][DOMAIN_NAME]" at bounding box center [728, 547] width 448 height 45
click at [722, 593] on div "Save and exit" at bounding box center [728, 602] width 448 height 39
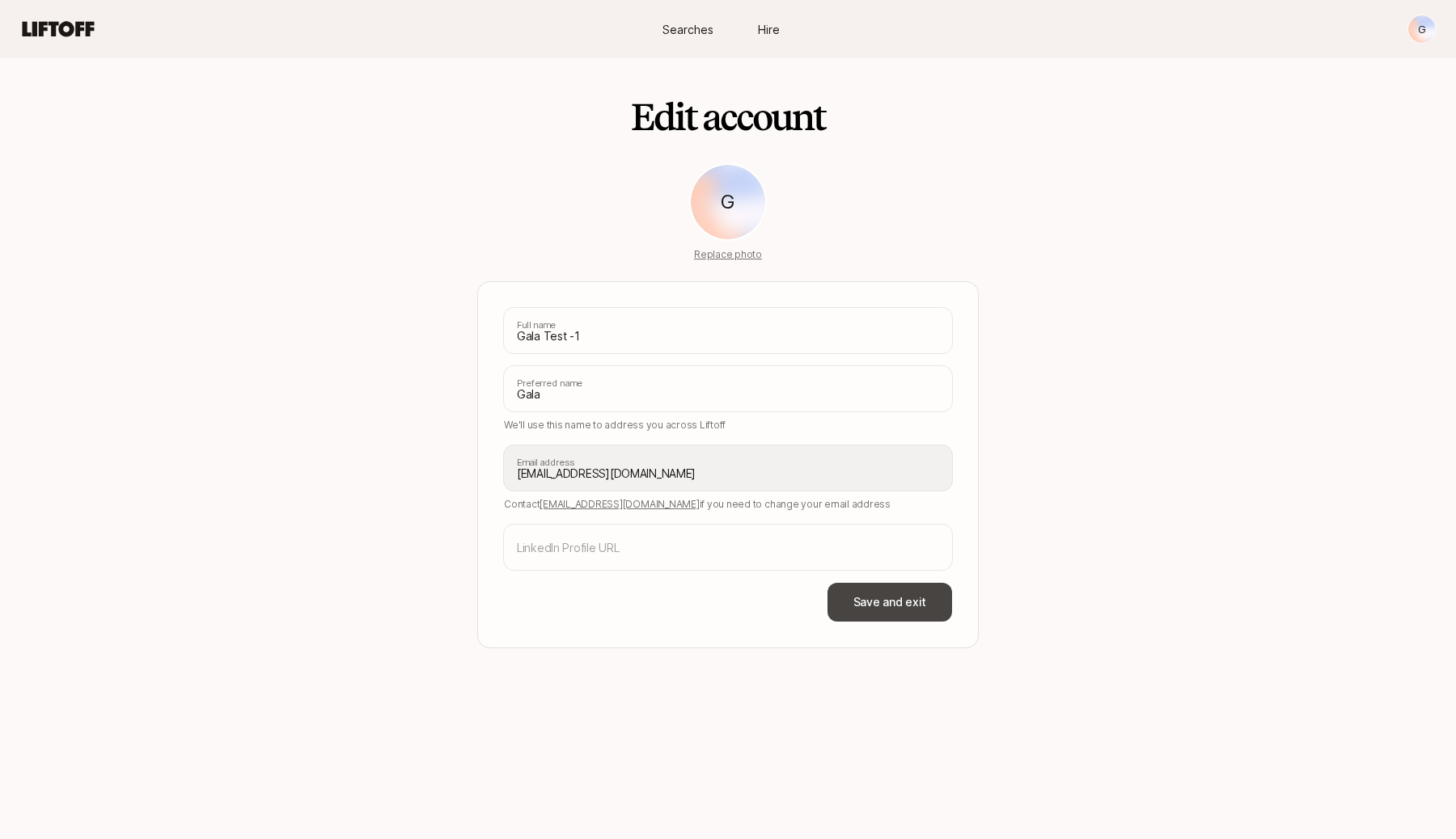
click at [865, 606] on button "Save and exit" at bounding box center [890, 602] width 125 height 39
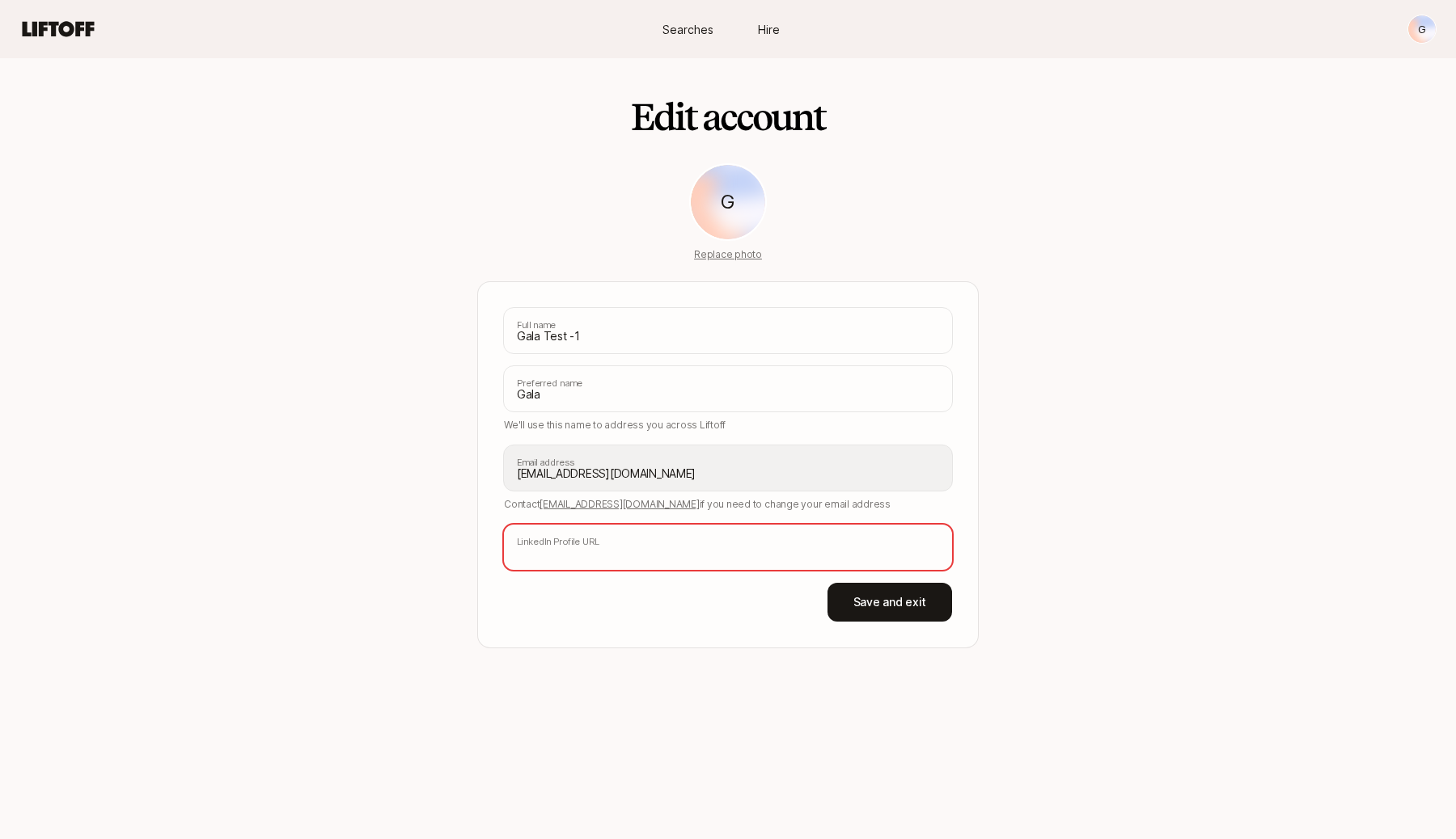
click at [822, 556] on input "text" at bounding box center [728, 547] width 448 height 45
click at [846, 678] on div "Edit account G Replace photo Gala Test -1 Full name Gala Preferred name We'll u…" at bounding box center [728, 448] width 1456 height 781
click at [1419, 32] on html "G Searches Hire Searches Hire G Edit account G Replace photo Gala Test -1 Full …" at bounding box center [728, 420] width 1456 height 839
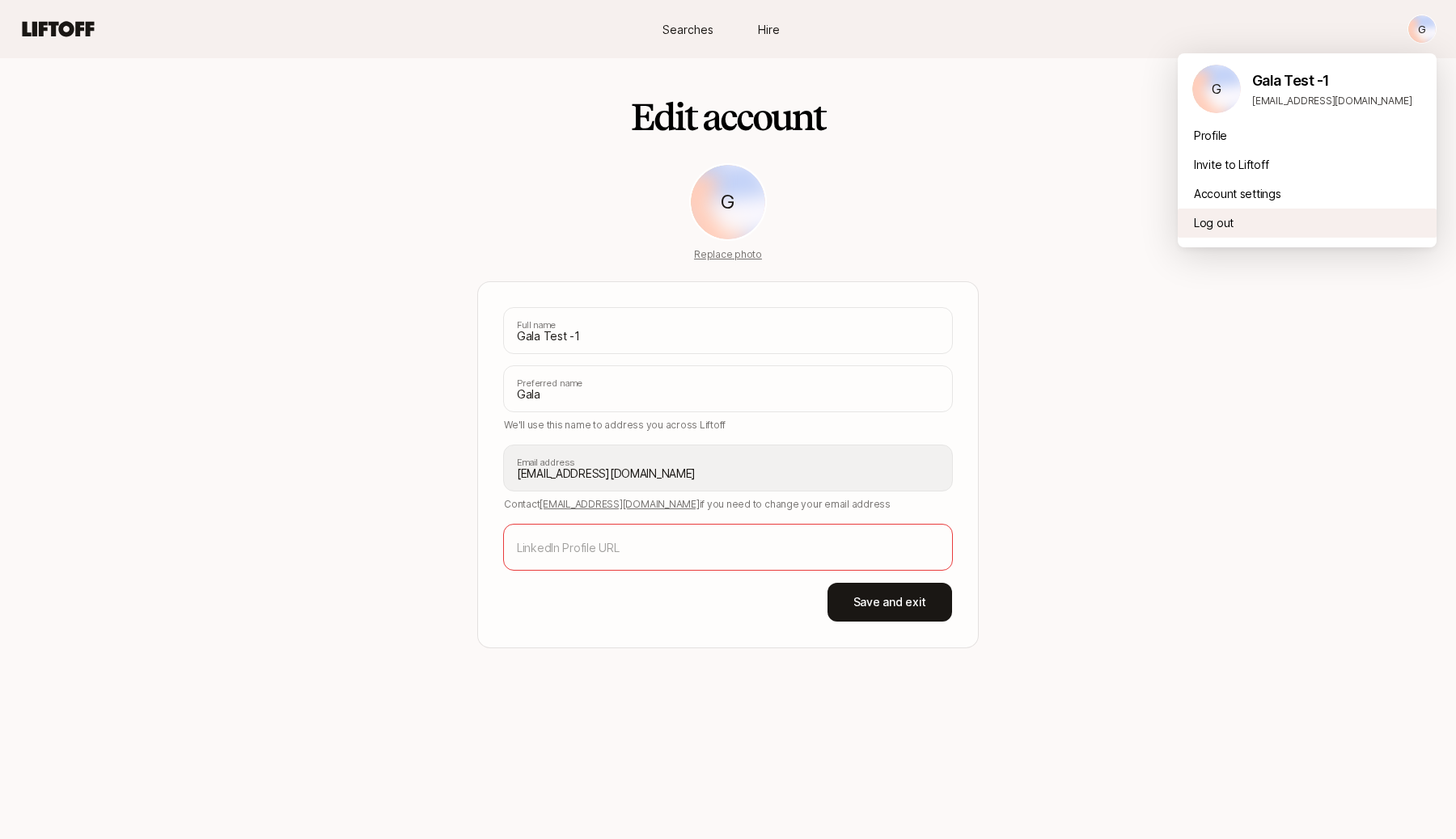
click at [1333, 223] on div "Log out" at bounding box center [1307, 224] width 259 height 29
